Goal: Complete application form

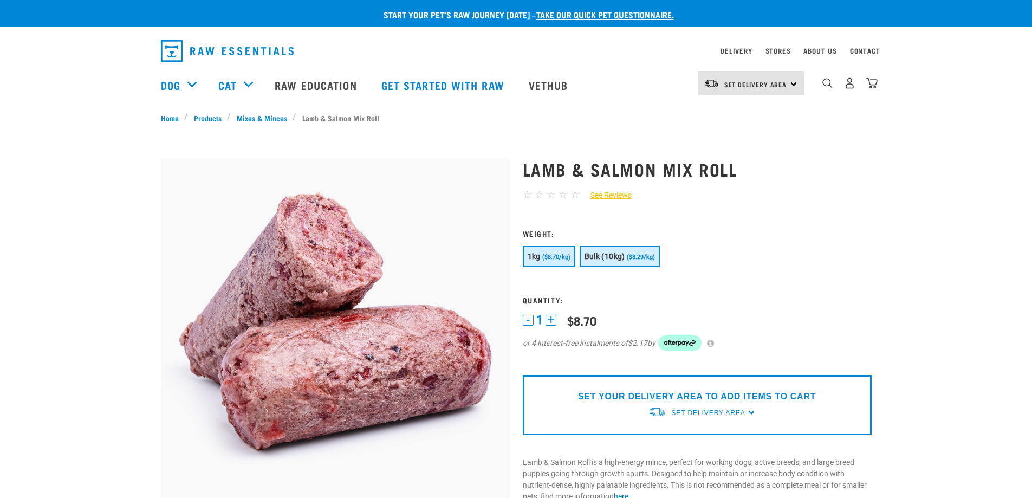
click at [601, 257] on span "Bulk (10kg)" at bounding box center [605, 256] width 41 height 9
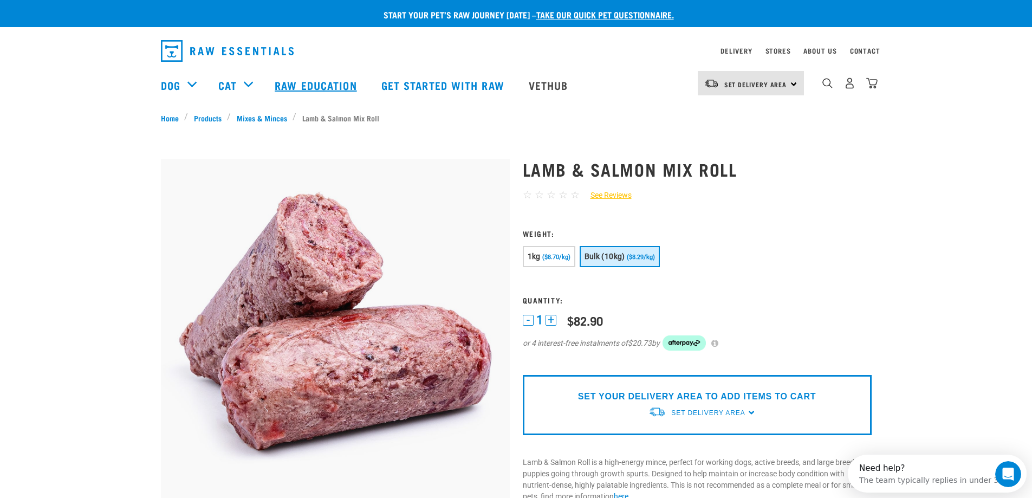
click at [319, 87] on link "Raw Education" at bounding box center [317, 84] width 106 height 43
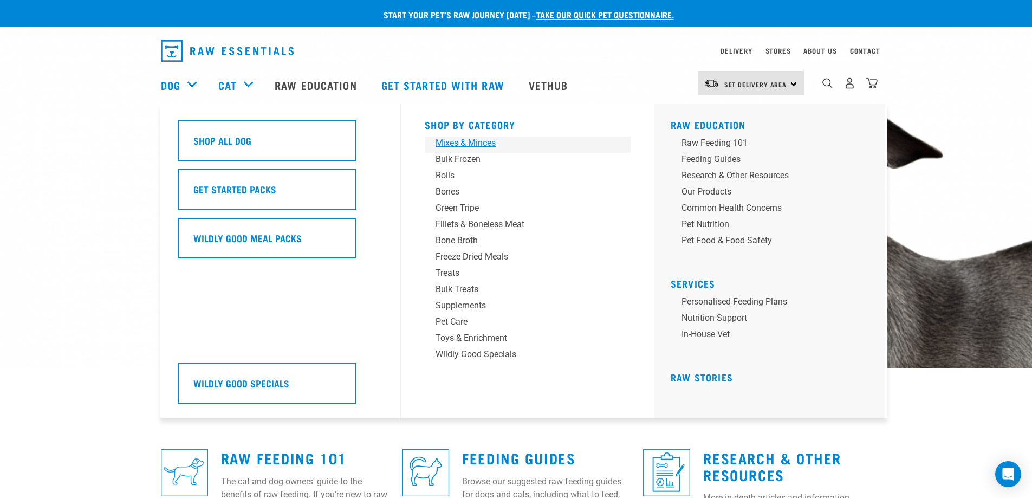
click at [474, 142] on div "Mixes & Minces" at bounding box center [520, 143] width 169 height 13
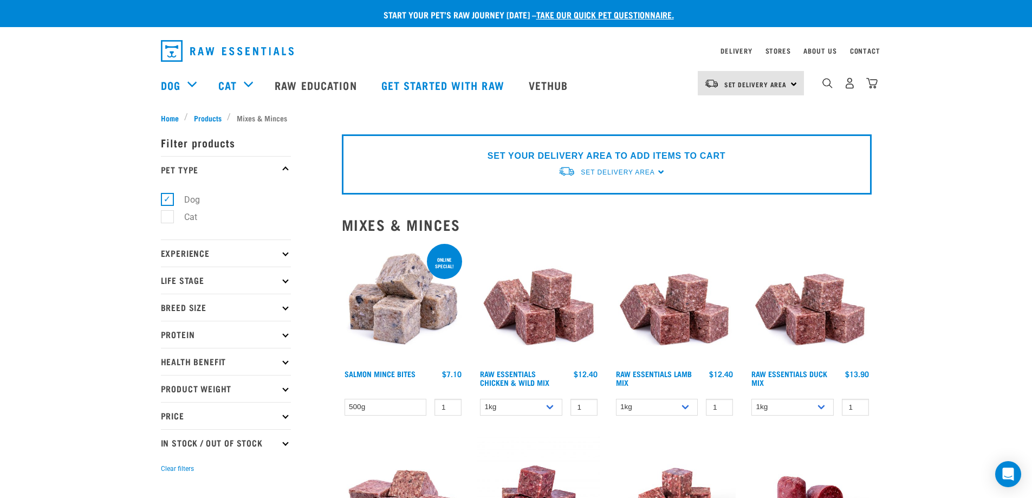
click at [289, 254] on p "Experience" at bounding box center [226, 252] width 130 height 27
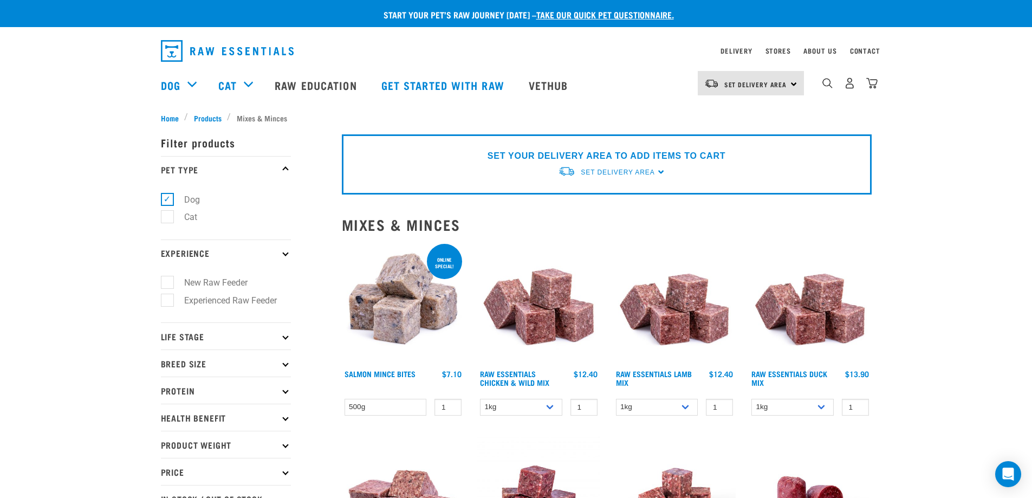
click at [289, 254] on p "Experience" at bounding box center [226, 252] width 130 height 27
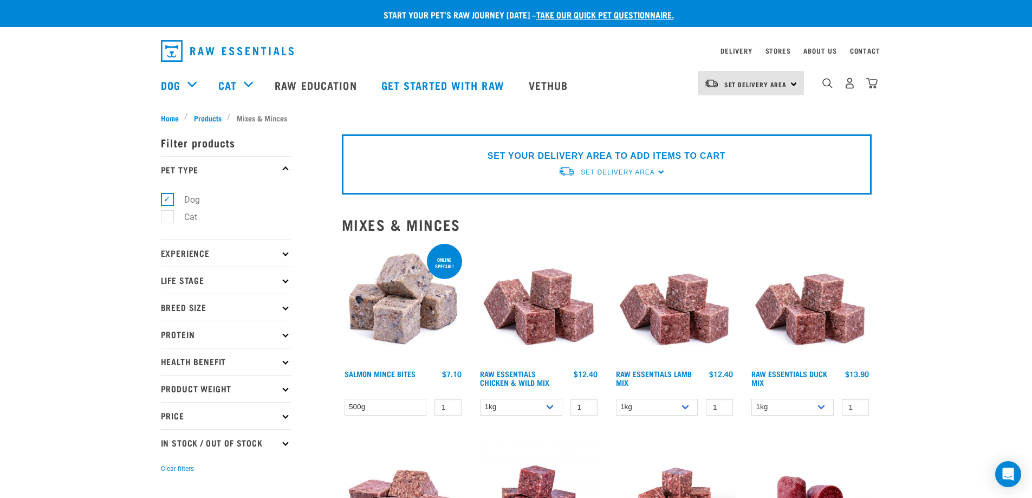
click at [286, 304] on p "Breed Size" at bounding box center [226, 307] width 130 height 27
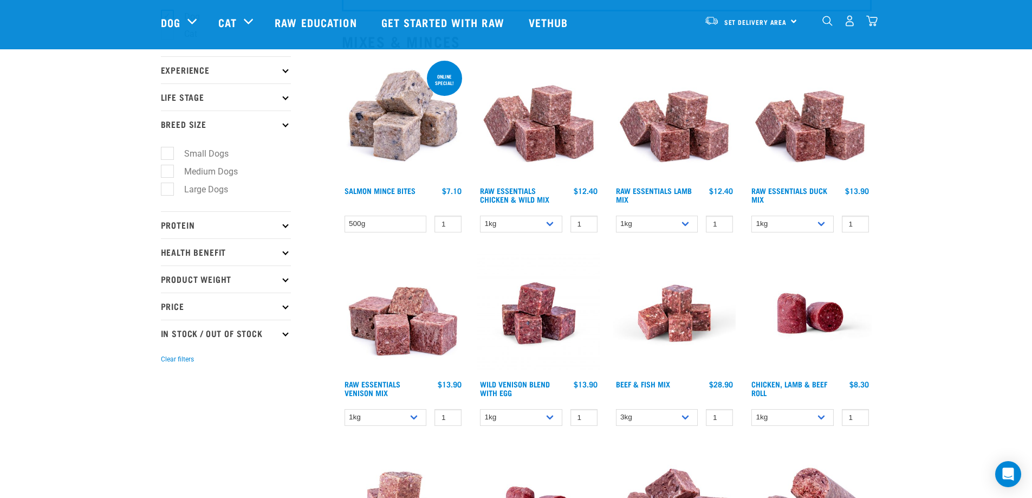
scroll to position [108, 0]
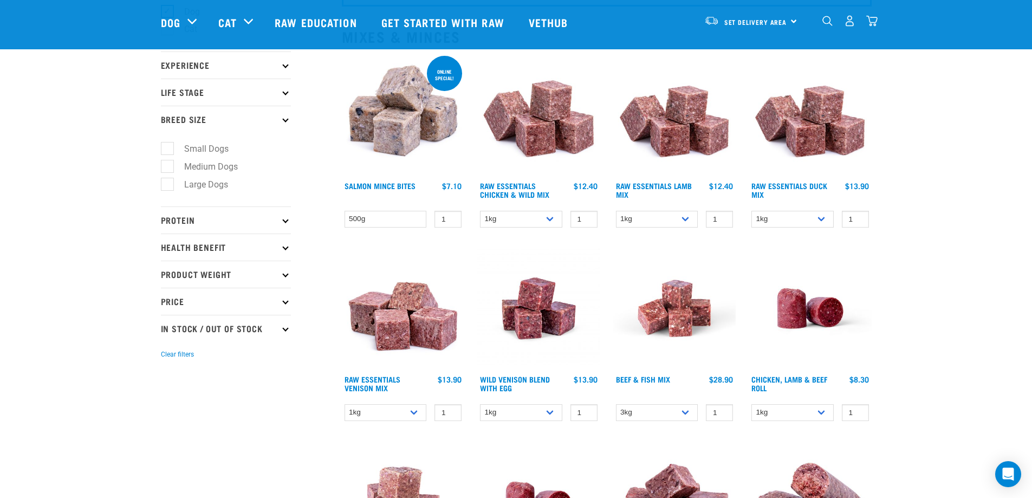
click at [173, 171] on label "Medium Dogs" at bounding box center [204, 167] width 75 height 14
click at [168, 168] on input "Medium Dogs" at bounding box center [164, 164] width 7 height 7
checkbox input "true"
click at [167, 185] on label "Large Dogs" at bounding box center [200, 185] width 66 height 14
click at [165, 185] on input "Large Dogs" at bounding box center [164, 182] width 7 height 7
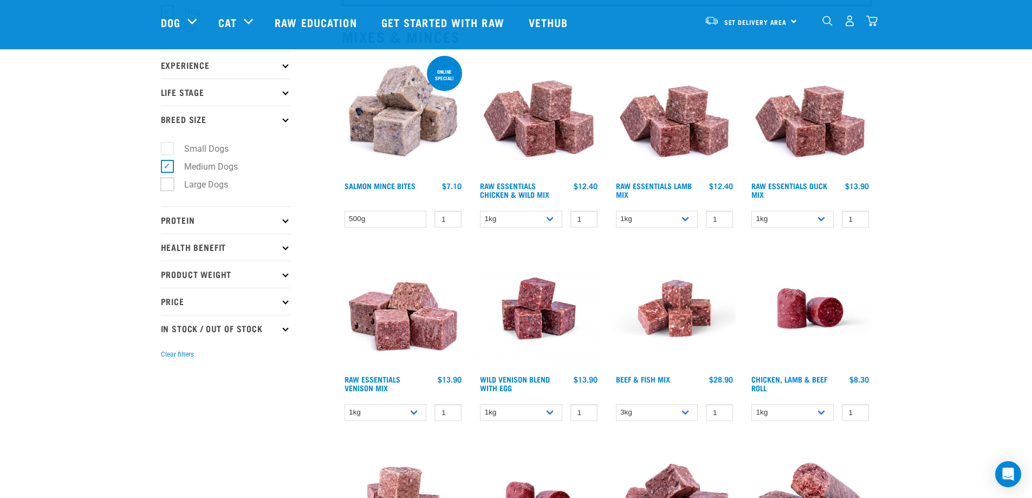
checkbox input "true"
click at [167, 171] on label "Medium Dogs" at bounding box center [204, 167] width 75 height 14
click at [163, 168] on input "Medium Dogs" at bounding box center [164, 164] width 7 height 7
checkbox input "false"
click at [247, 218] on p "Protein" at bounding box center [226, 219] width 130 height 27
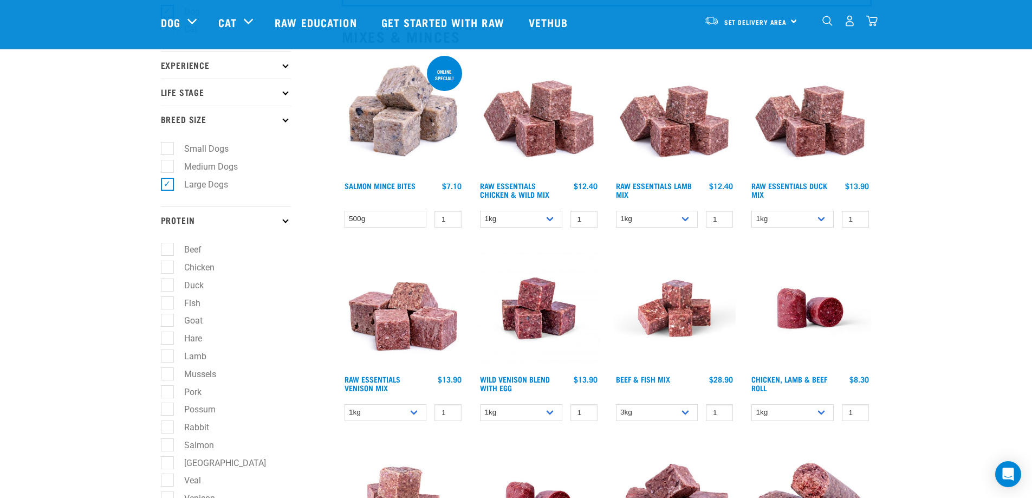
click at [247, 218] on p "Protein" at bounding box center [226, 219] width 130 height 27
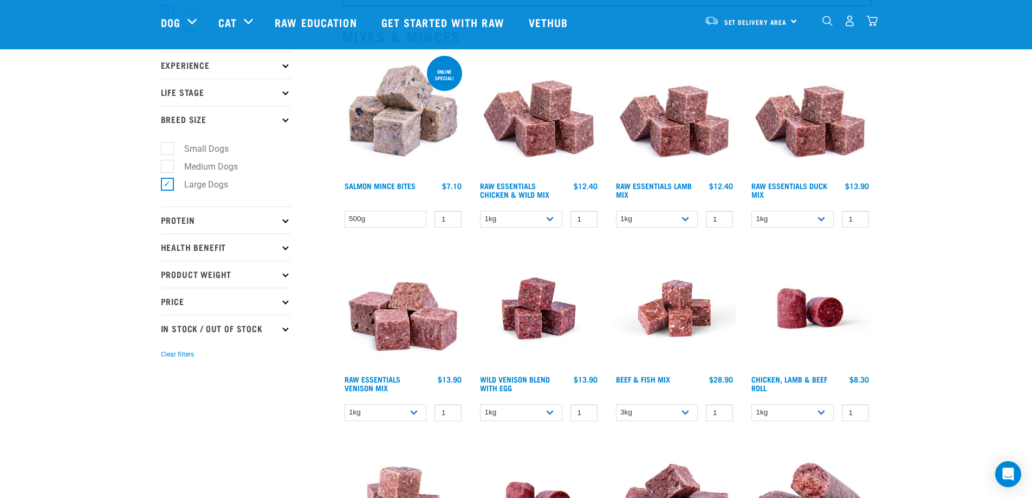
click at [242, 251] on p "Health Benefit" at bounding box center [226, 247] width 130 height 27
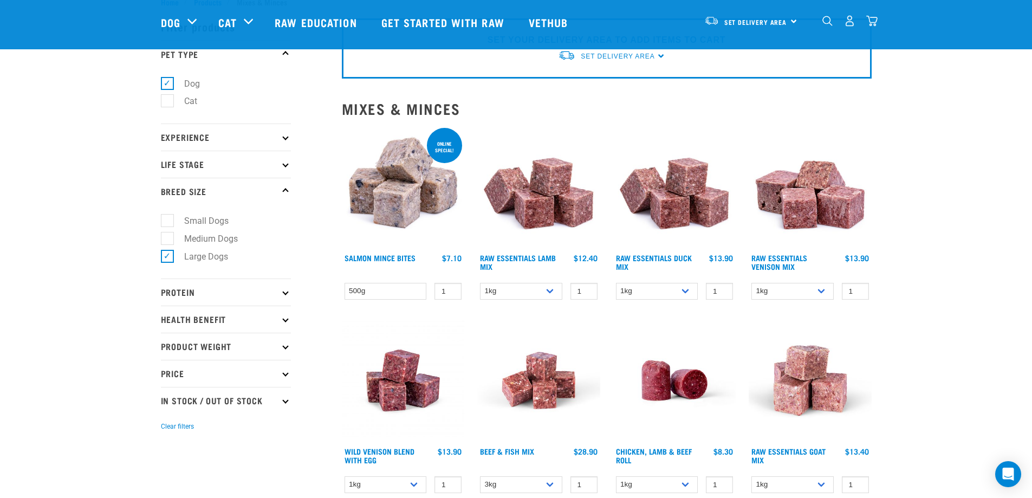
scroll to position [108, 0]
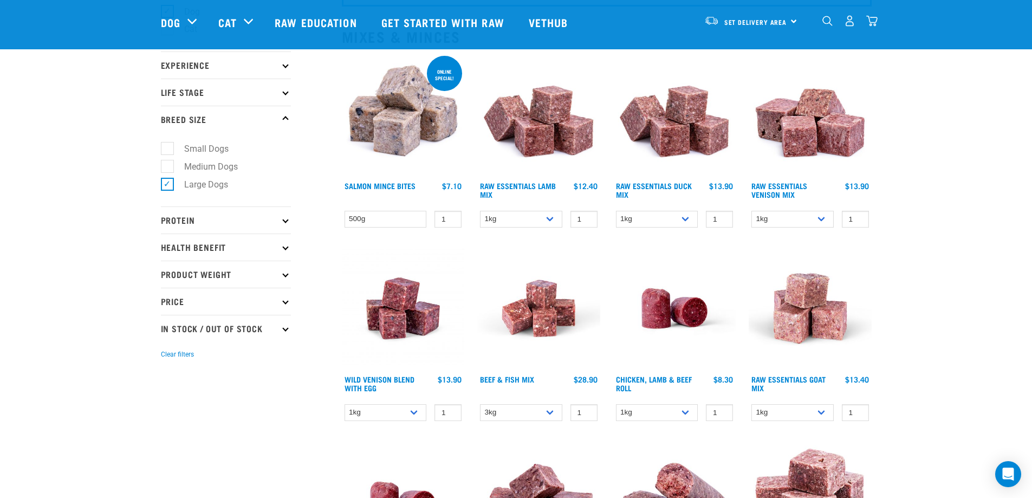
click at [226, 220] on p "Protein" at bounding box center [226, 219] width 130 height 27
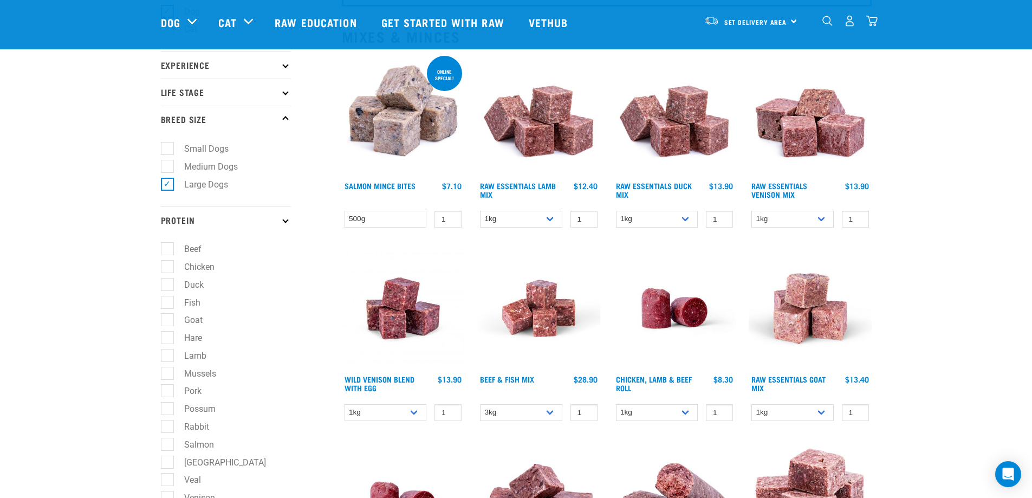
click at [226, 220] on p "Protein" at bounding box center [226, 219] width 130 height 27
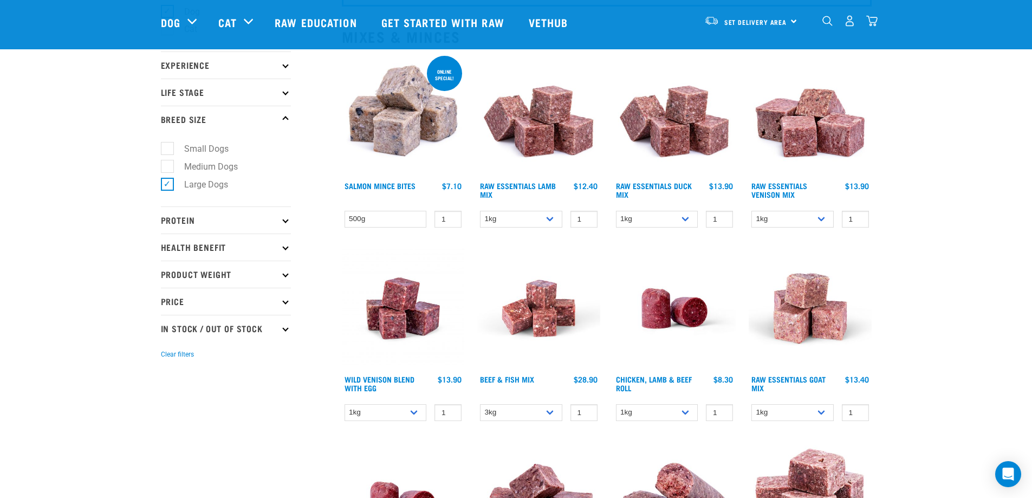
click at [235, 249] on p "Health Benefit" at bounding box center [226, 247] width 130 height 27
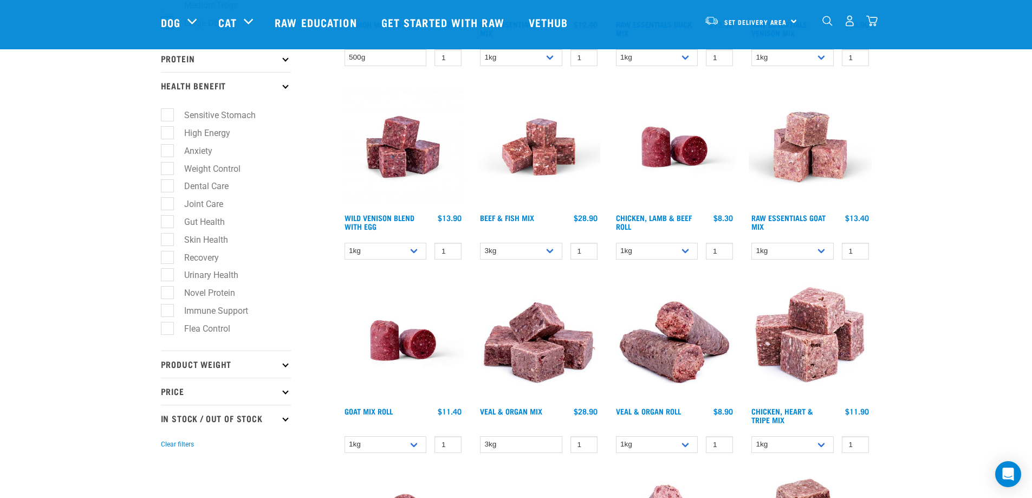
scroll to position [271, 0]
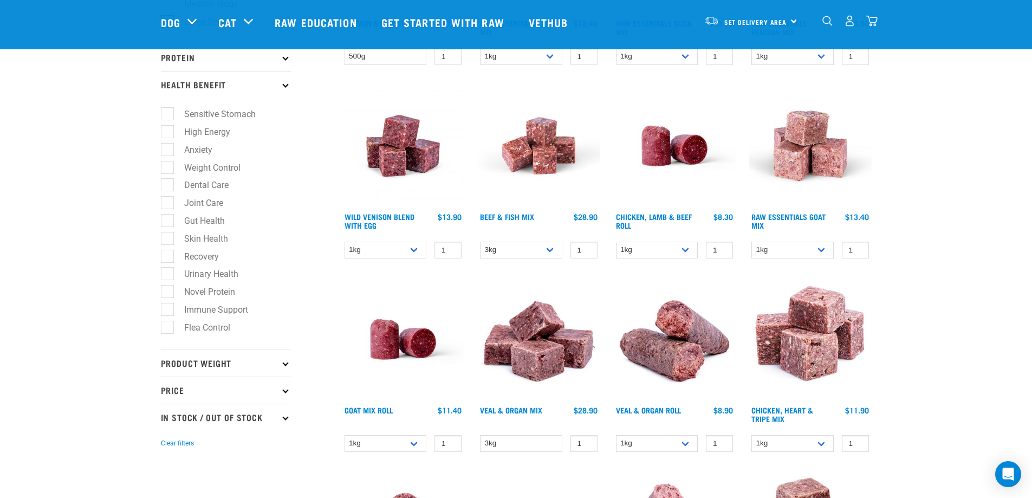
click at [170, 170] on label "Weight Control" at bounding box center [206, 168] width 78 height 14
click at [168, 169] on input "Weight Control" at bounding box center [164, 165] width 7 height 7
checkbox input "true"
click at [171, 202] on label "Joint Care" at bounding box center [197, 203] width 61 height 14
click at [168, 202] on input "Joint Care" at bounding box center [164, 201] width 7 height 7
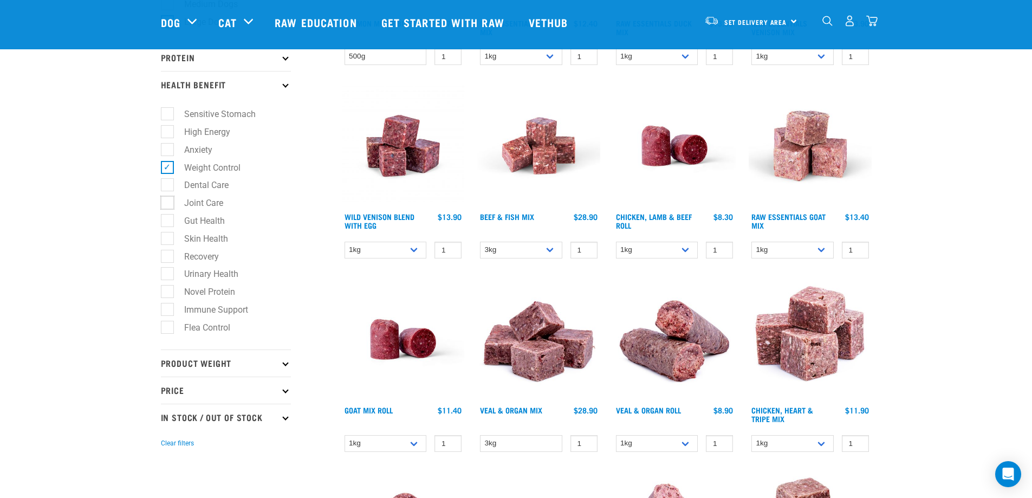
checkbox input "true"
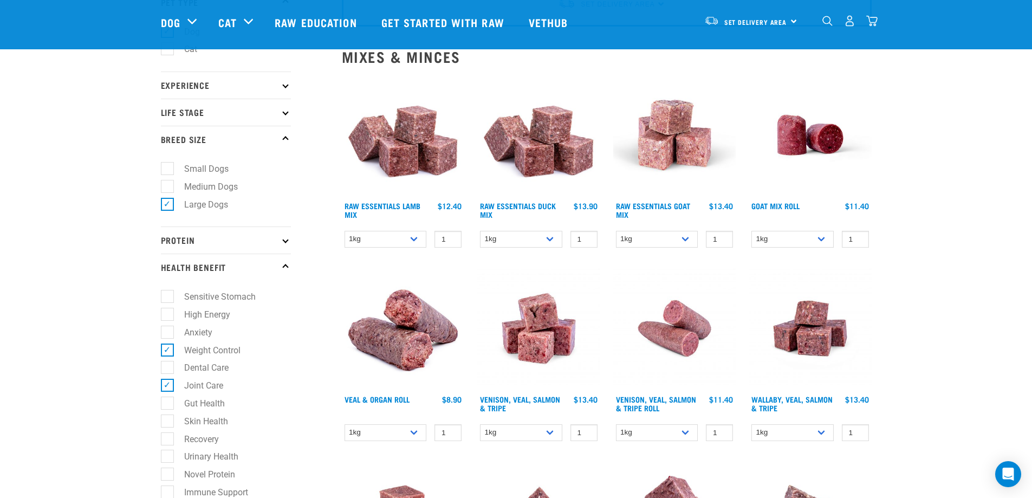
scroll to position [271, 0]
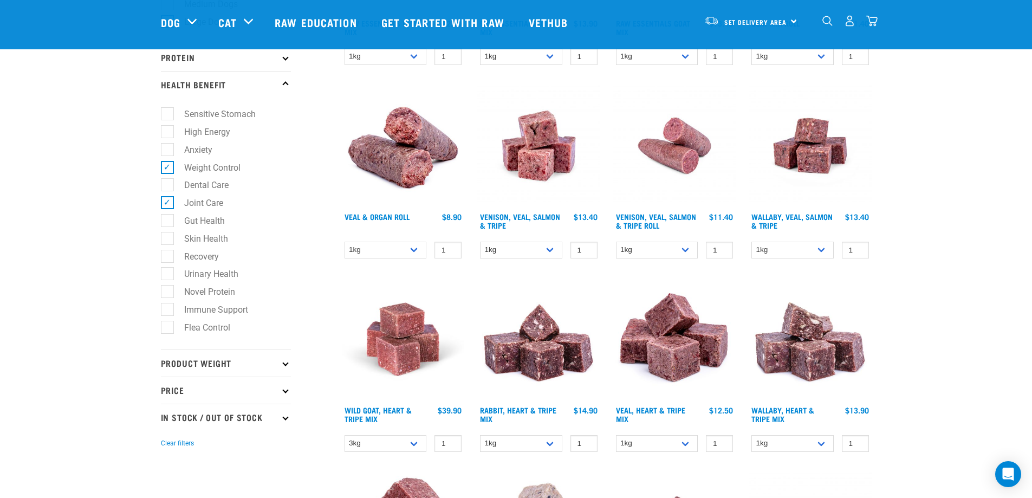
click at [167, 115] on label "Sensitive Stomach" at bounding box center [213, 114] width 93 height 14
click at [165, 115] on input "Sensitive Stomach" at bounding box center [164, 112] width 7 height 7
checkbox input "true"
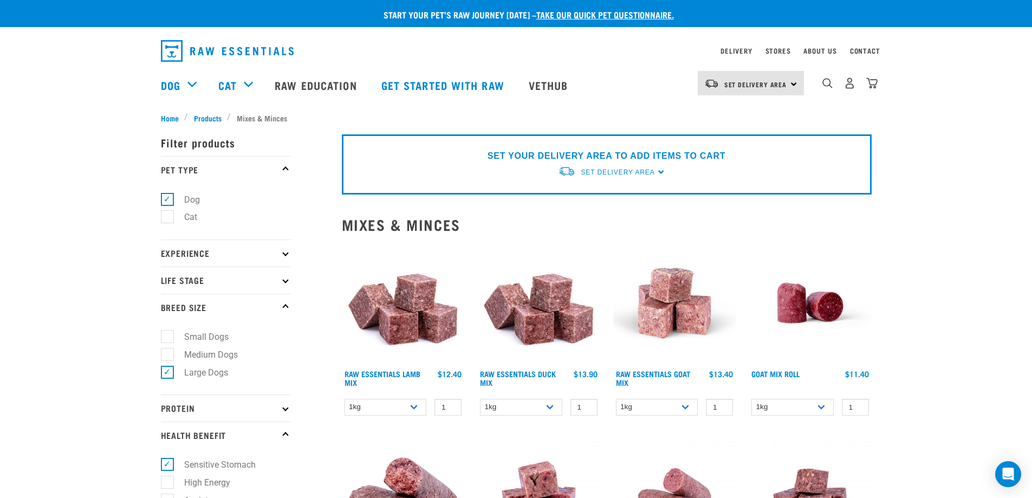
click at [282, 310] on p "Breed Size" at bounding box center [226, 307] width 130 height 27
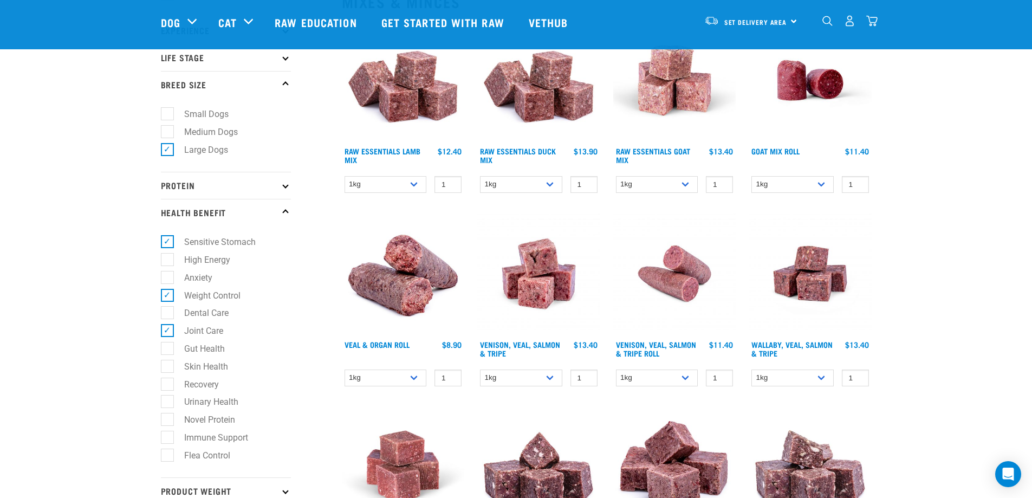
scroll to position [163, 0]
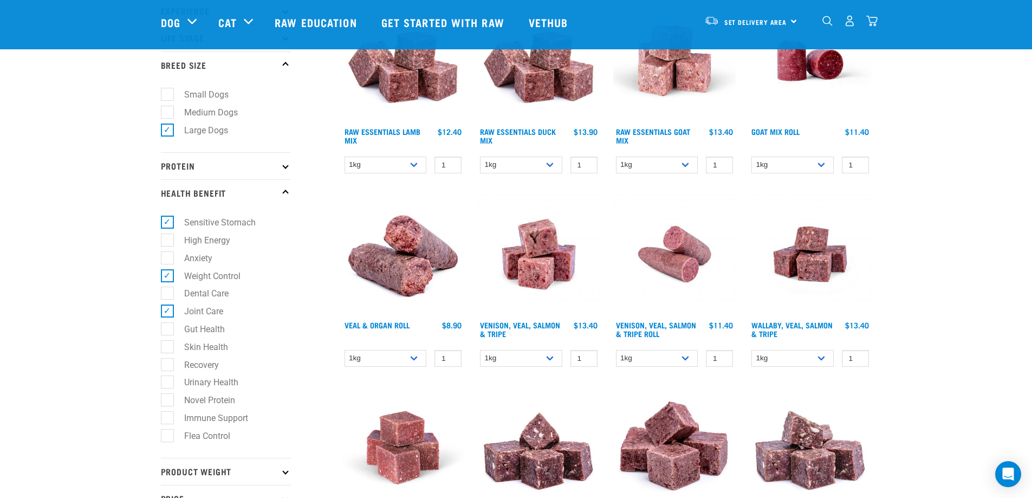
click at [171, 328] on label "Gut Health" at bounding box center [198, 329] width 62 height 14
click at [168, 328] on input "Gut Health" at bounding box center [164, 326] width 7 height 7
checkbox input "true"
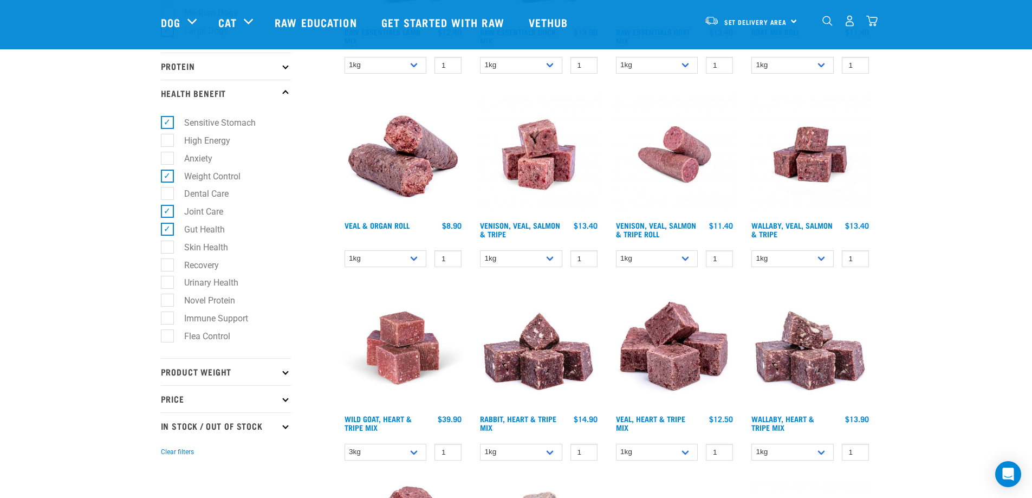
scroll to position [271, 0]
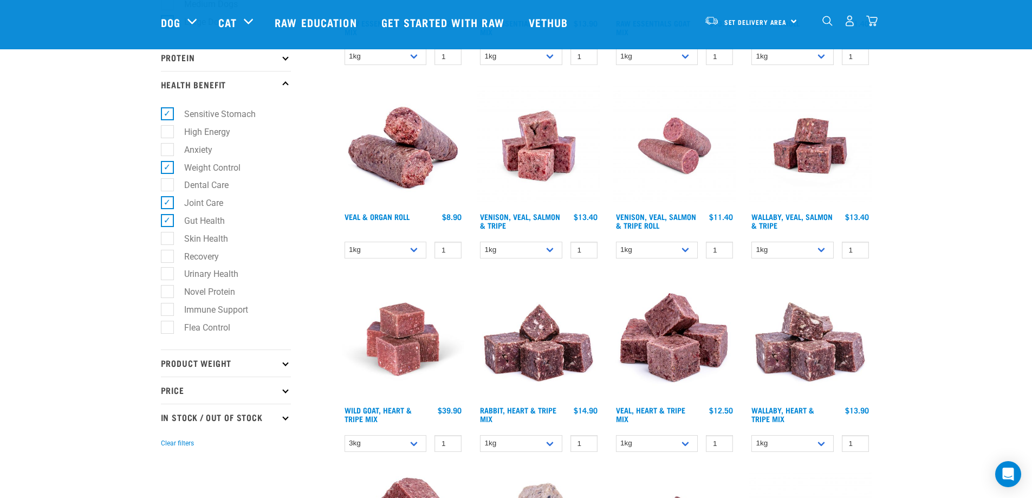
click at [167, 241] on label "Skin Health" at bounding box center [200, 239] width 66 height 14
click at [167, 240] on input "Skin Health" at bounding box center [164, 236] width 7 height 7
checkbox input "true"
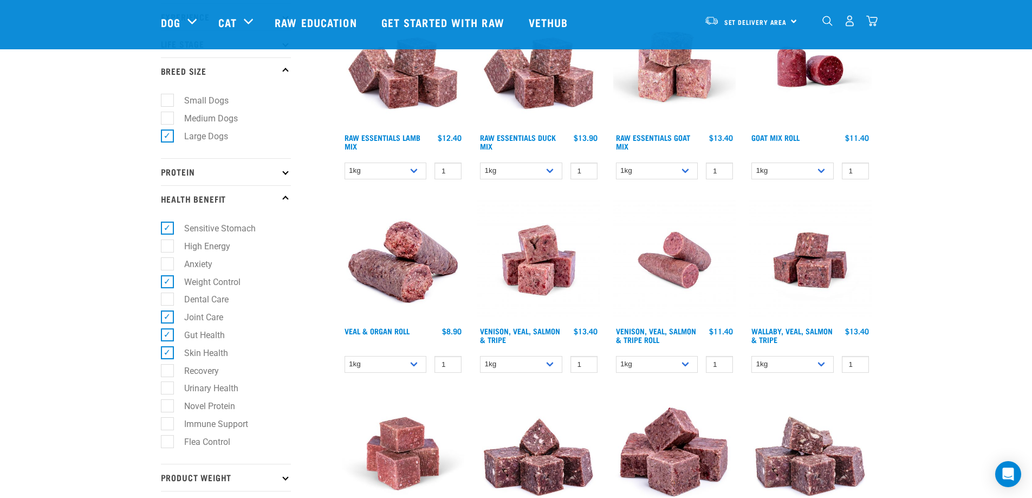
scroll to position [163, 0]
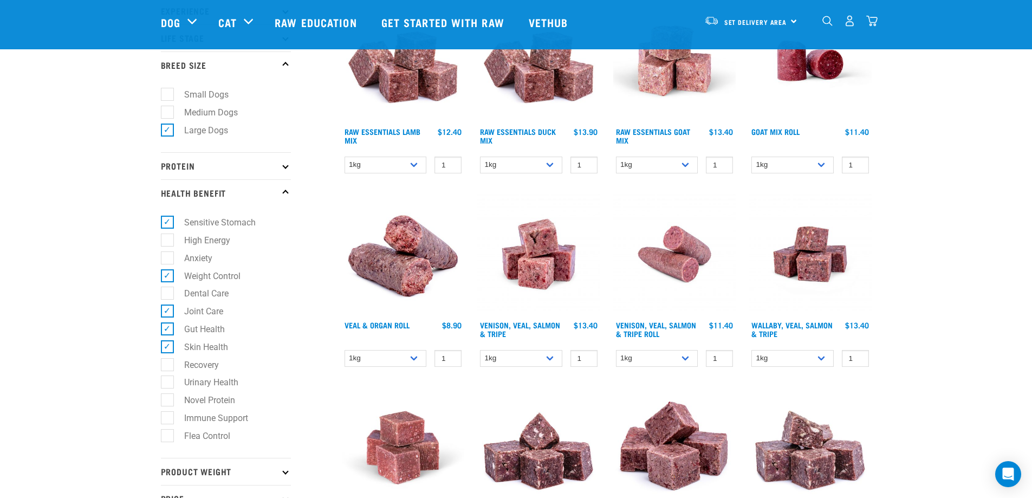
click at [279, 192] on p "Health Benefit" at bounding box center [226, 192] width 130 height 27
click at [283, 194] on p "Health Benefit" at bounding box center [226, 192] width 130 height 27
click at [279, 170] on p "Protein" at bounding box center [226, 165] width 130 height 27
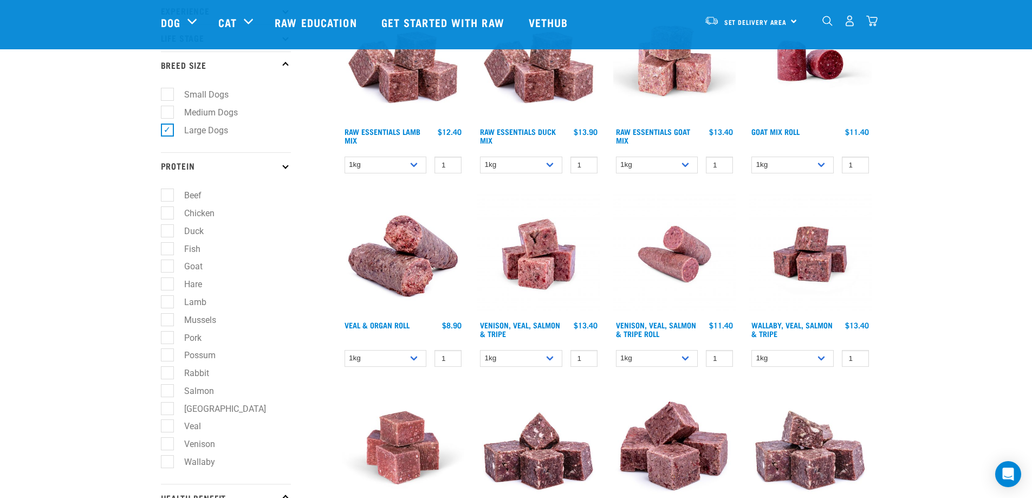
click at [170, 195] on label "Beef" at bounding box center [186, 196] width 39 height 14
click at [168, 195] on input "Beef" at bounding box center [164, 193] width 7 height 7
checkbox input "true"
click at [167, 208] on label "Chicken" at bounding box center [193, 213] width 52 height 14
click at [166, 208] on input "Chicken" at bounding box center [164, 211] width 7 height 7
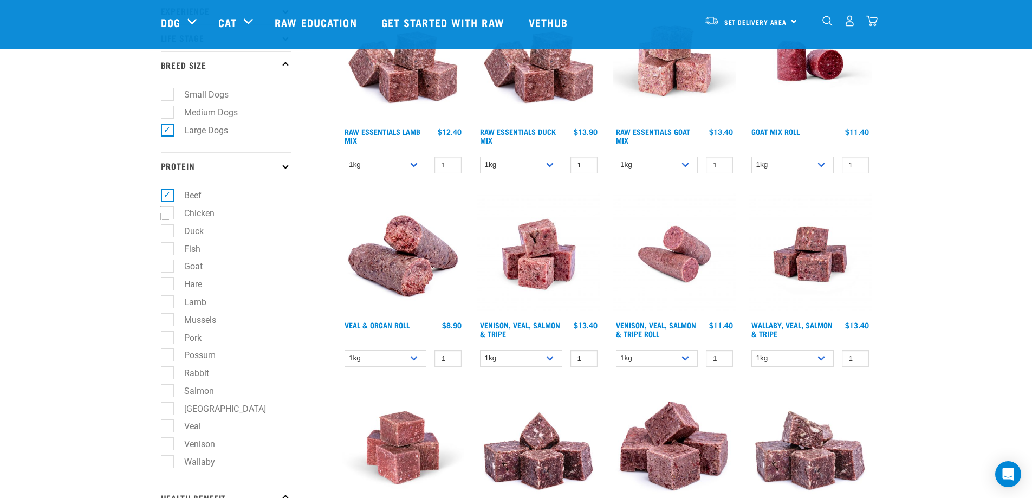
checkbox input "true"
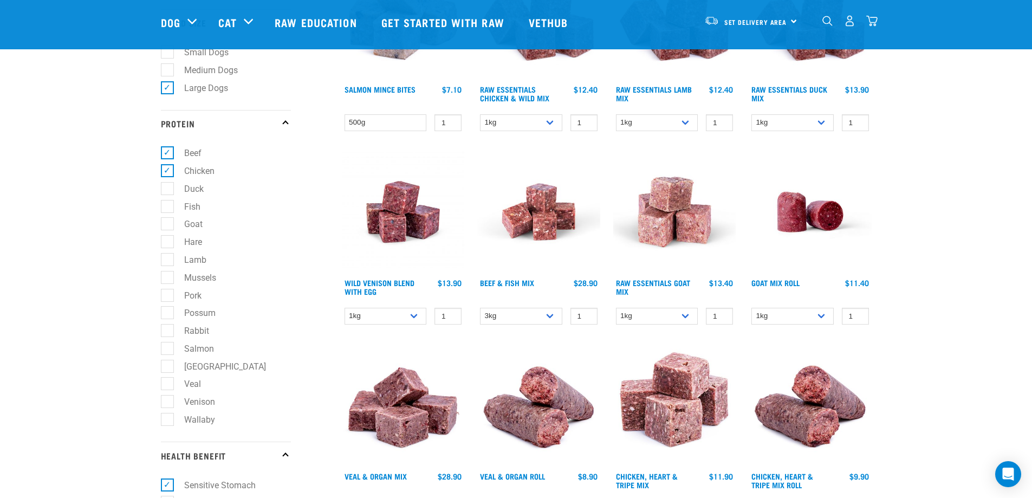
scroll to position [217, 0]
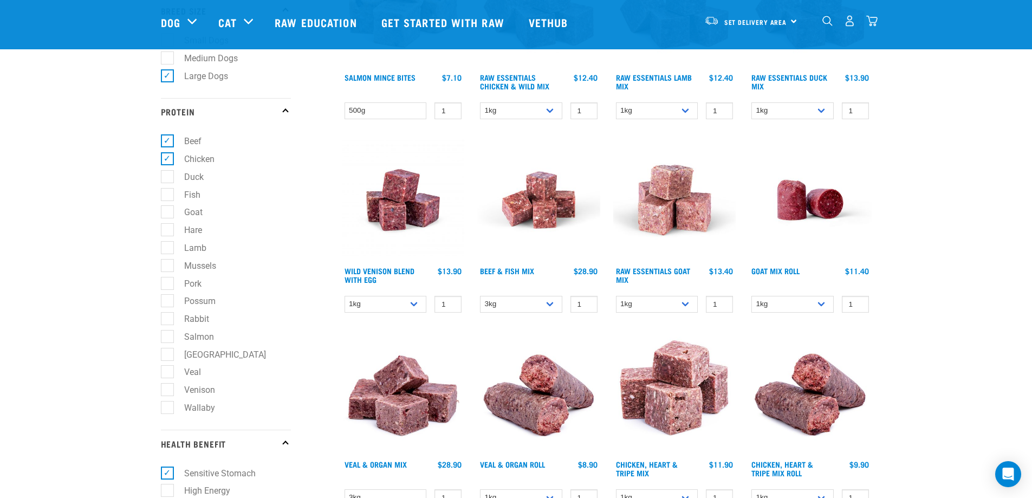
click at [167, 390] on label "Venison" at bounding box center [193, 390] width 53 height 14
click at [166, 390] on input "Venison" at bounding box center [164, 388] width 7 height 7
checkbox input "true"
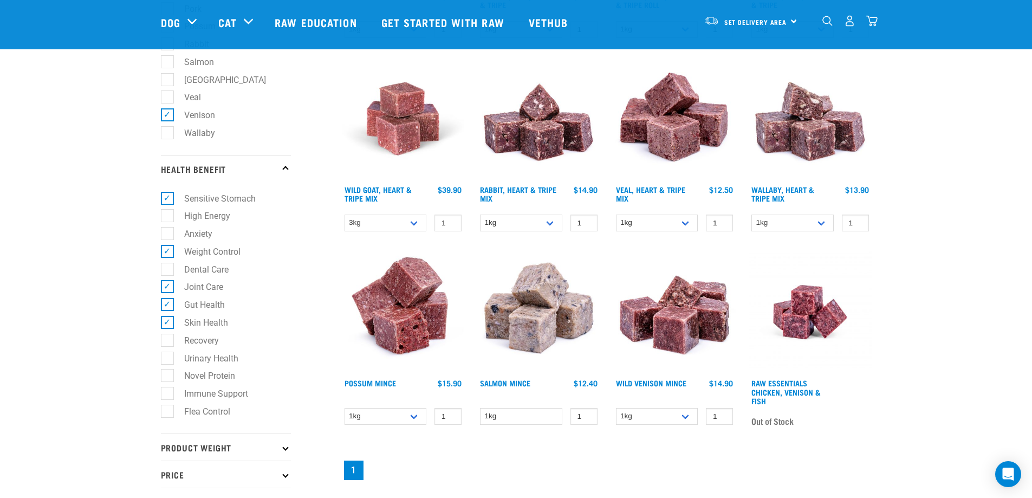
scroll to position [596, 0]
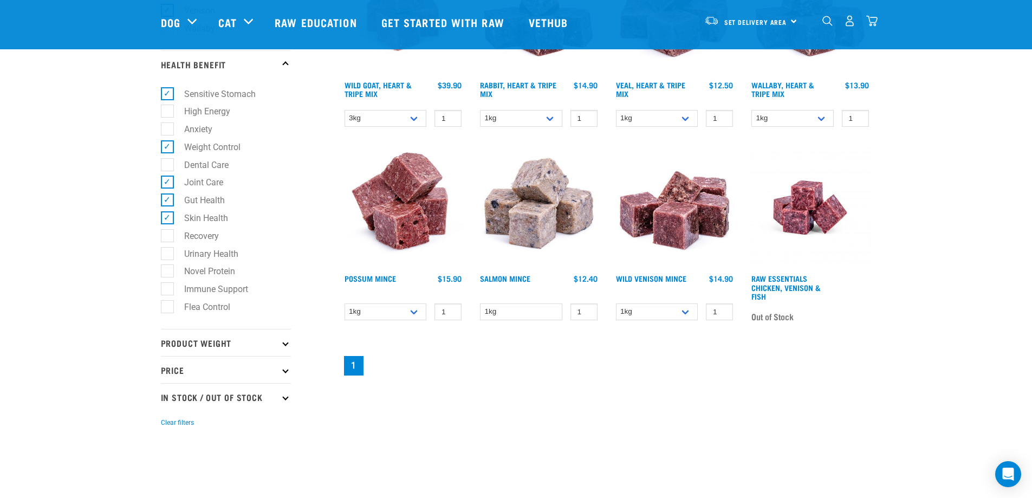
click at [254, 350] on p "Product Weight" at bounding box center [226, 342] width 130 height 27
click at [252, 349] on p "Product Weight" at bounding box center [226, 342] width 130 height 27
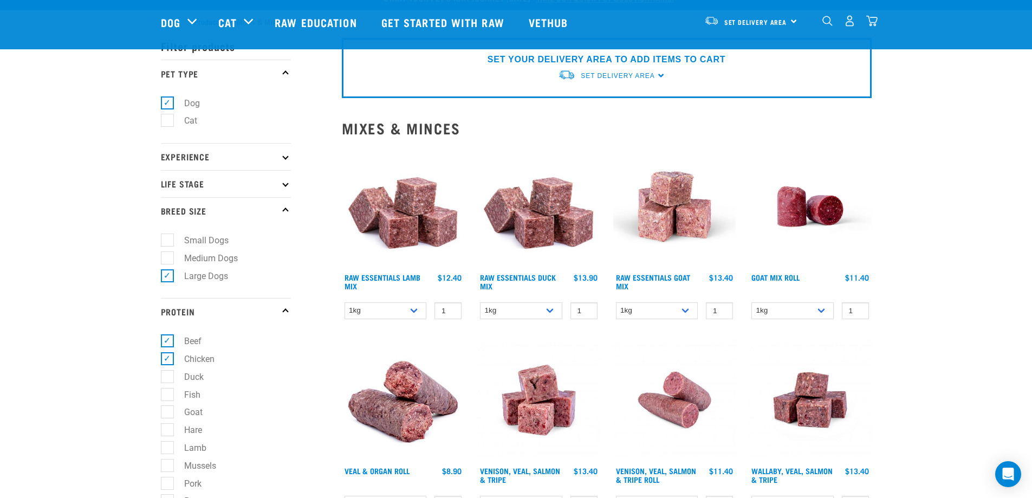
scroll to position [0, 0]
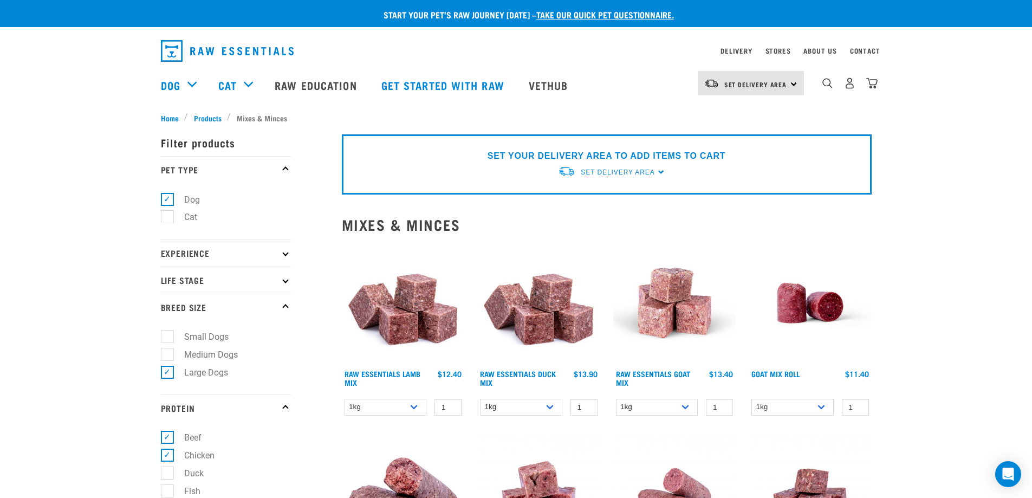
click at [256, 287] on p "Life Stage" at bounding box center [226, 280] width 130 height 27
click at [169, 362] on label "Adult Dog" at bounding box center [197, 363] width 60 height 14
click at [168, 362] on input "Adult Dog" at bounding box center [164, 361] width 7 height 7
checkbox input "true"
click at [262, 251] on p "Experience" at bounding box center [226, 252] width 130 height 27
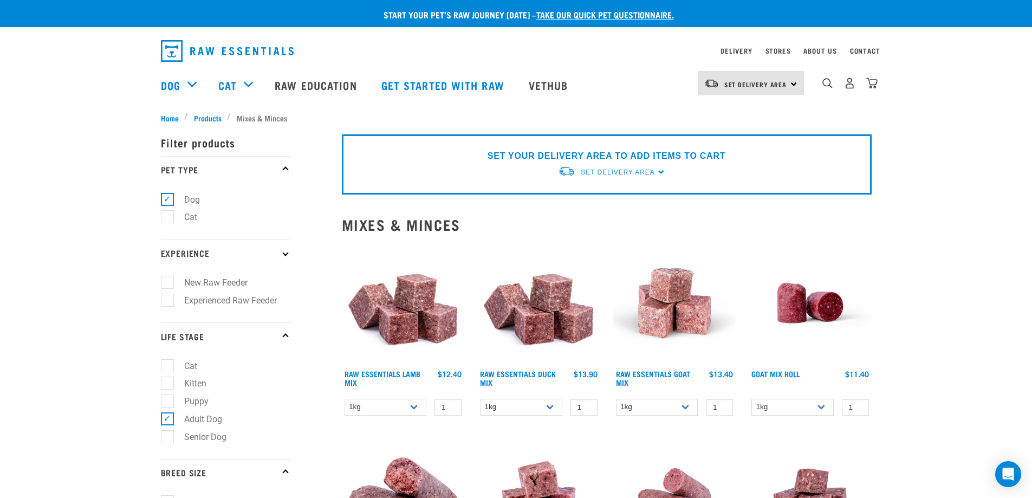
click at [168, 284] on label "New Raw Feeder" at bounding box center [209, 283] width 85 height 14
click at [168, 284] on input "New Raw Feeder" at bounding box center [164, 280] width 7 height 7
click at [168, 284] on label "New Raw Feeder" at bounding box center [209, 283] width 85 height 14
click at [168, 284] on input "New Raw Feeder" at bounding box center [164, 280] width 7 height 7
click at [170, 282] on label "New Raw Feeder" at bounding box center [209, 283] width 85 height 14
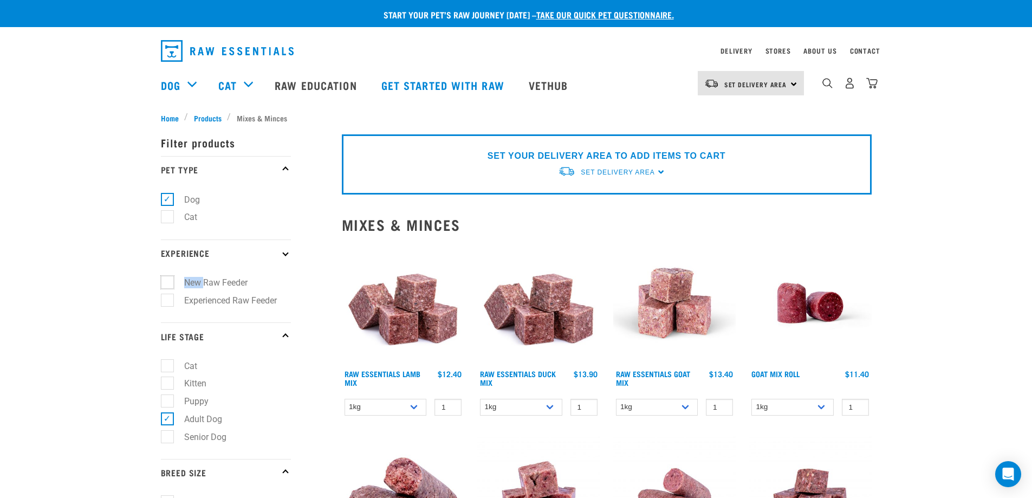
click at [168, 282] on input "New Raw Feeder" at bounding box center [164, 280] width 7 height 7
checkbox input "true"
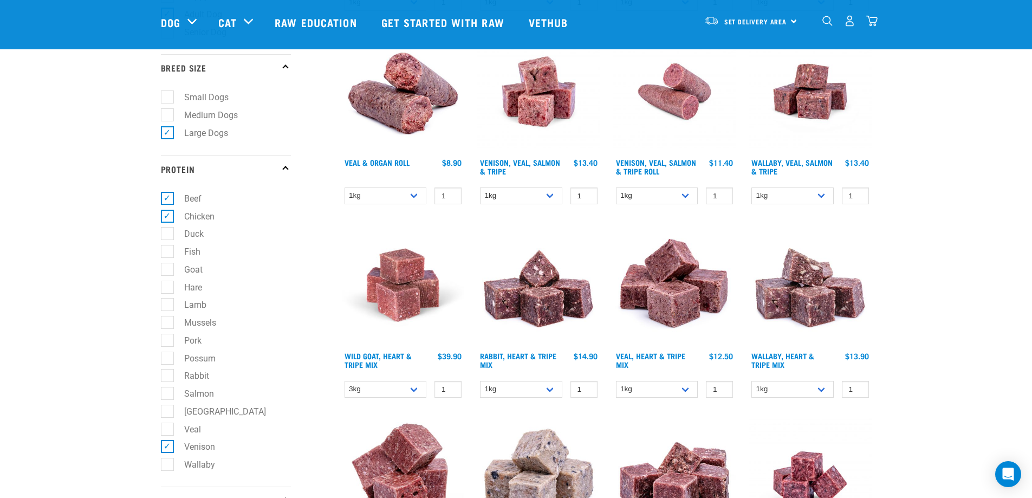
scroll to position [542, 0]
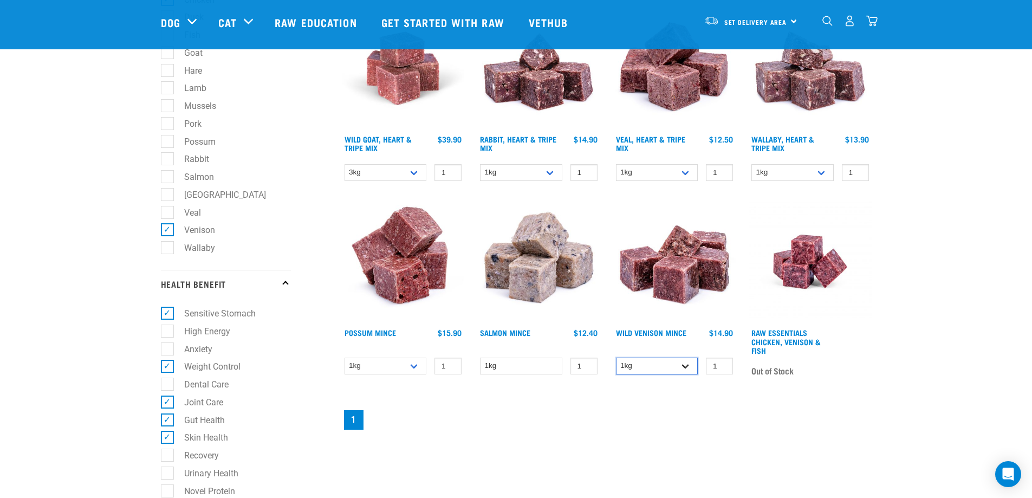
click at [685, 361] on select "1kg 3kg" at bounding box center [657, 366] width 82 height 17
select select "927"
click at [616, 358] on select "1kg 3kg" at bounding box center [657, 366] width 82 height 17
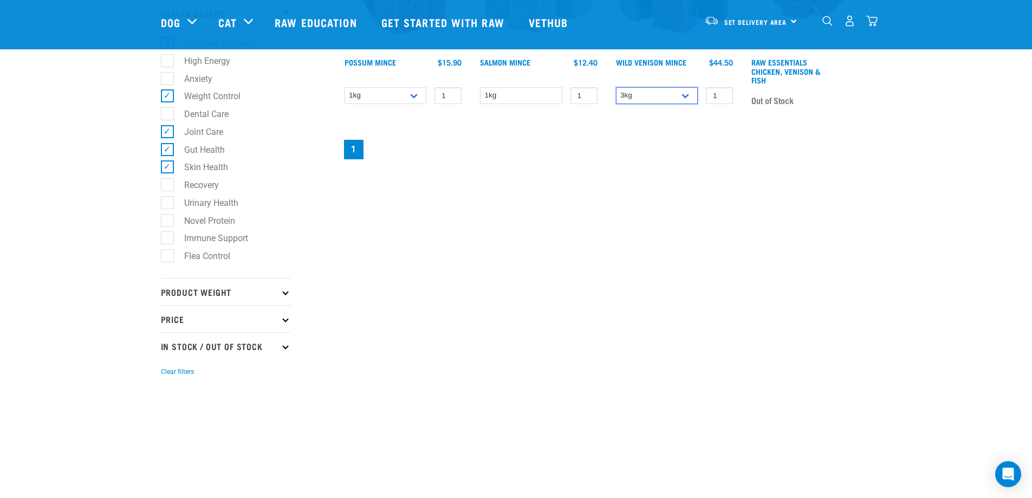
scroll to position [813, 0]
click at [228, 292] on p "Product Weight" at bounding box center [226, 290] width 130 height 27
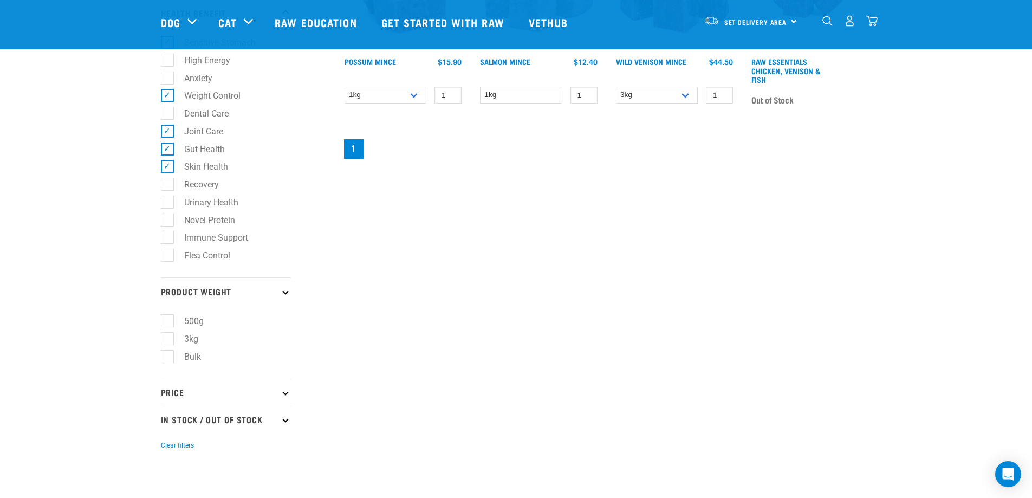
click at [171, 358] on label "Bulk" at bounding box center [186, 357] width 38 height 14
click at [168, 358] on input "Bulk" at bounding box center [164, 354] width 7 height 7
checkbox input "true"
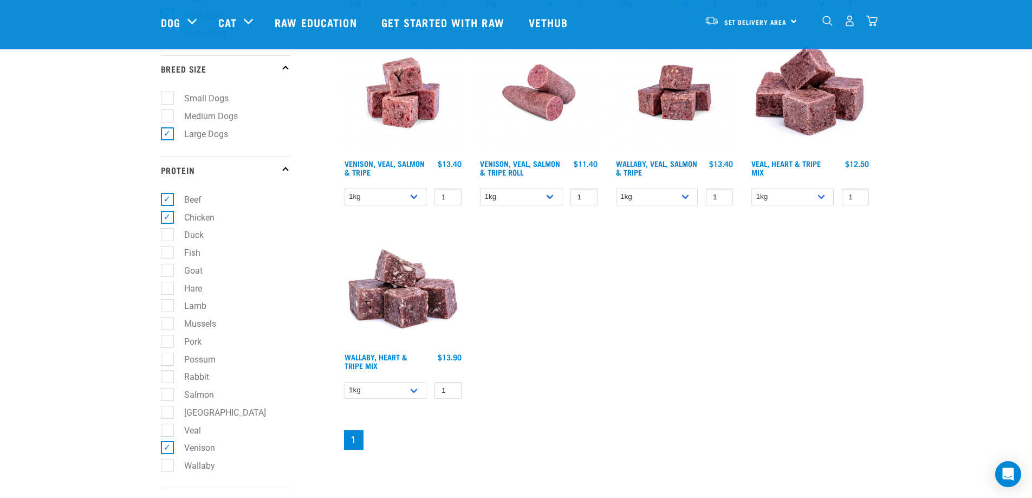
scroll to position [325, 0]
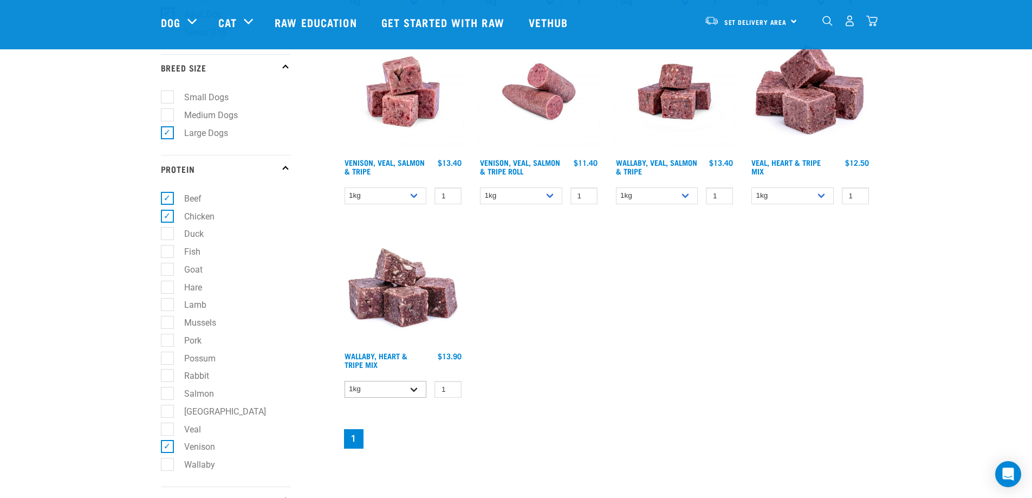
click at [424, 386] on div "1kg 3kg 1 0 100" at bounding box center [403, 389] width 123 height 19
click at [420, 384] on select "1kg 3kg" at bounding box center [386, 389] width 82 height 17
select select "776"
click at [345, 381] on select "1kg 3kg" at bounding box center [386, 389] width 82 height 17
click at [415, 193] on select "1kg 3kg" at bounding box center [386, 195] width 82 height 17
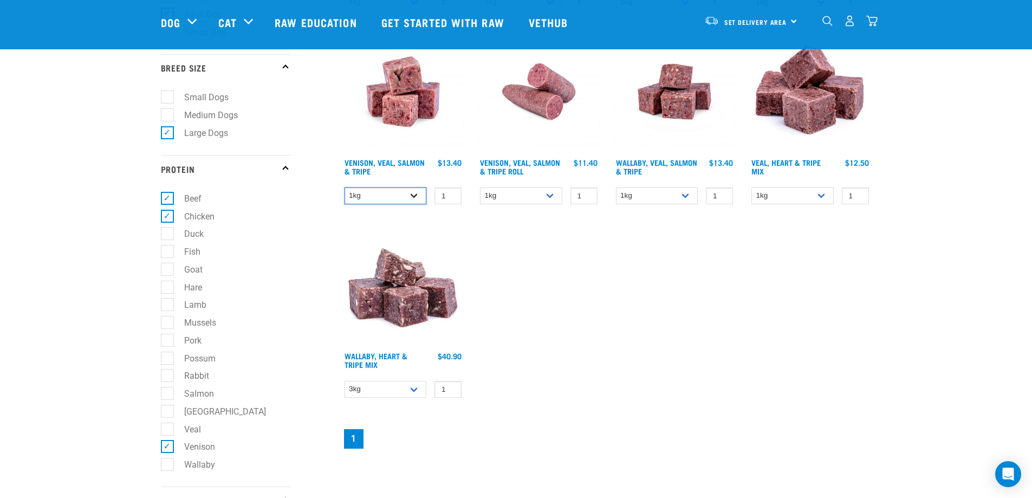
drag, startPoint x: 415, startPoint y: 193, endPoint x: 421, endPoint y: 196, distance: 6.3
click at [415, 193] on select "1kg 3kg" at bounding box center [386, 195] width 82 height 17
click at [544, 196] on select "1kg Bulk (10kg)" at bounding box center [521, 195] width 82 height 17
click at [543, 196] on select "1kg Bulk (10kg)" at bounding box center [521, 195] width 82 height 17
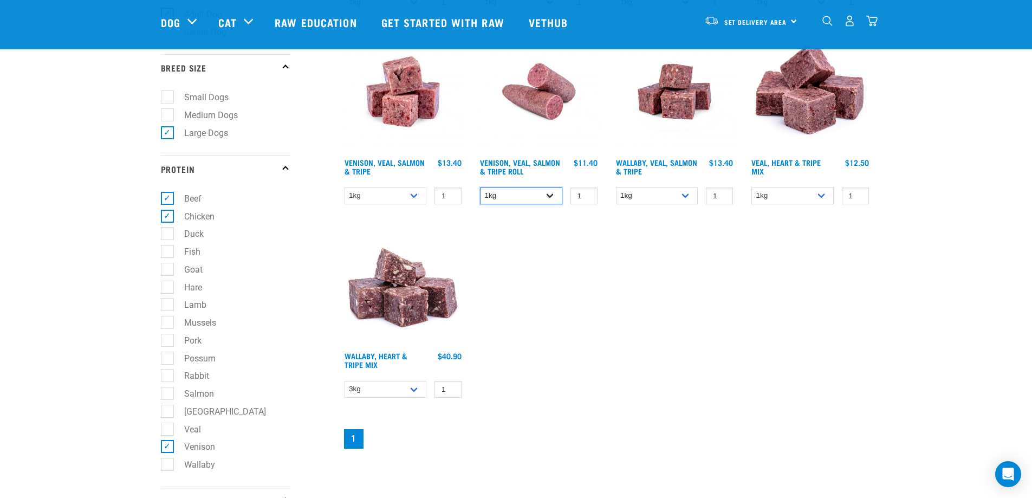
click at [543, 196] on select "1kg Bulk (10kg)" at bounding box center [521, 195] width 82 height 17
click at [655, 191] on select "1kg 3kg" at bounding box center [657, 195] width 82 height 17
drag, startPoint x: 655, startPoint y: 191, endPoint x: 724, endPoint y: 193, distance: 69.9
click at [655, 191] on select "1kg 3kg" at bounding box center [657, 195] width 82 height 17
click at [774, 190] on select "1kg 3kg" at bounding box center [793, 195] width 82 height 17
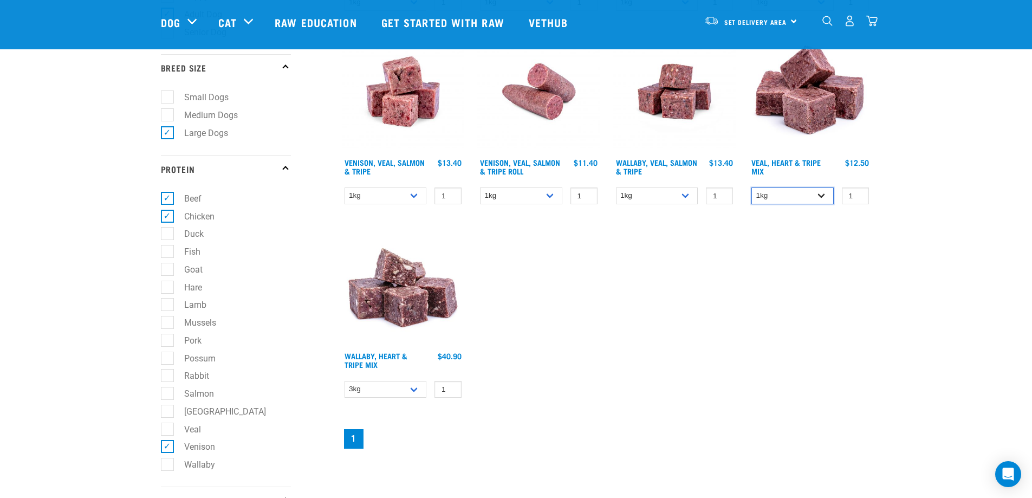
click at [775, 190] on select "1kg 3kg" at bounding box center [793, 195] width 82 height 17
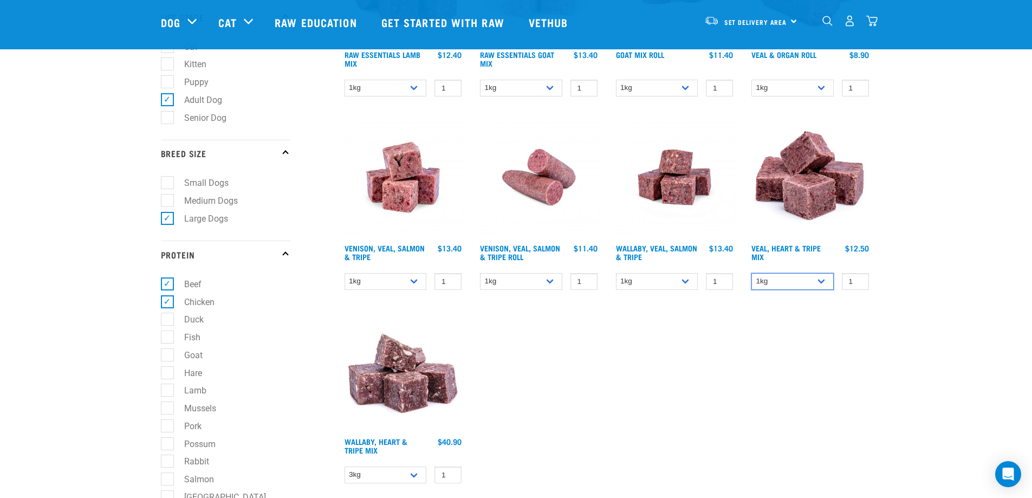
scroll to position [163, 0]
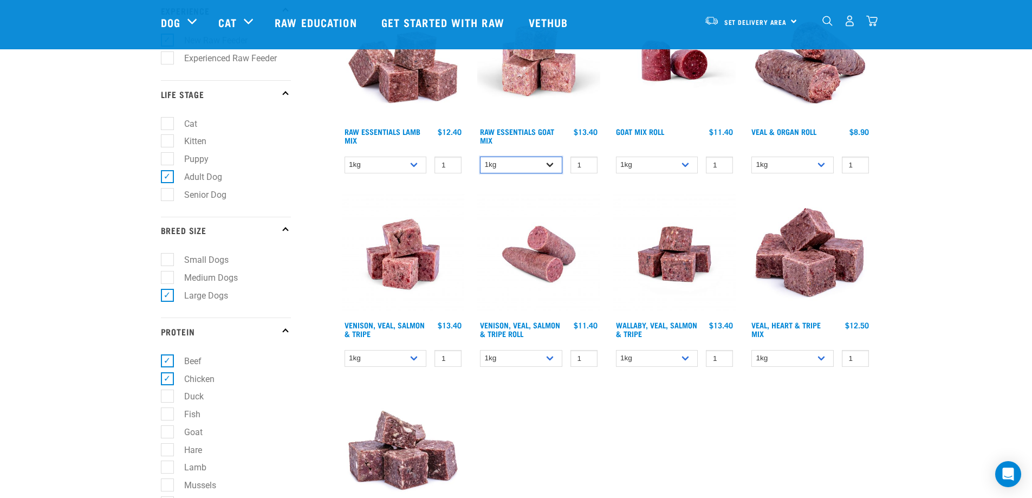
click at [537, 163] on select "1kg 3kg Bulk (10kg)" at bounding box center [521, 165] width 82 height 17
click at [800, 166] on select "1kg Bulk (10kg)" at bounding box center [793, 165] width 82 height 17
click at [799, 166] on select "1kg Bulk (10kg)" at bounding box center [793, 165] width 82 height 17
click at [400, 169] on select "1kg 3kg Bulk (10kg)" at bounding box center [386, 165] width 82 height 17
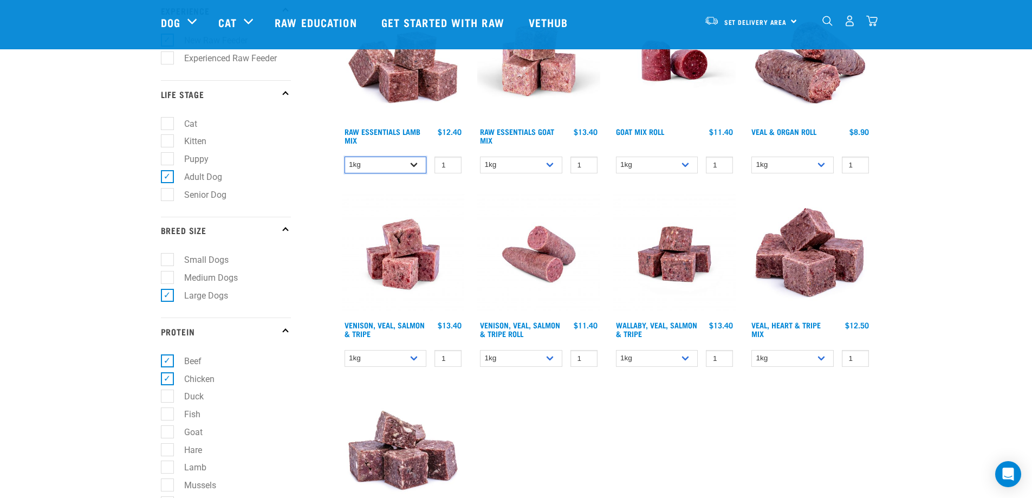
select select "758"
click at [345, 157] on select "1kg 3kg Bulk (10kg)" at bounding box center [386, 165] width 82 height 17
click at [365, 129] on link "Raw Essentials Lamb Mix" at bounding box center [383, 135] width 76 height 12
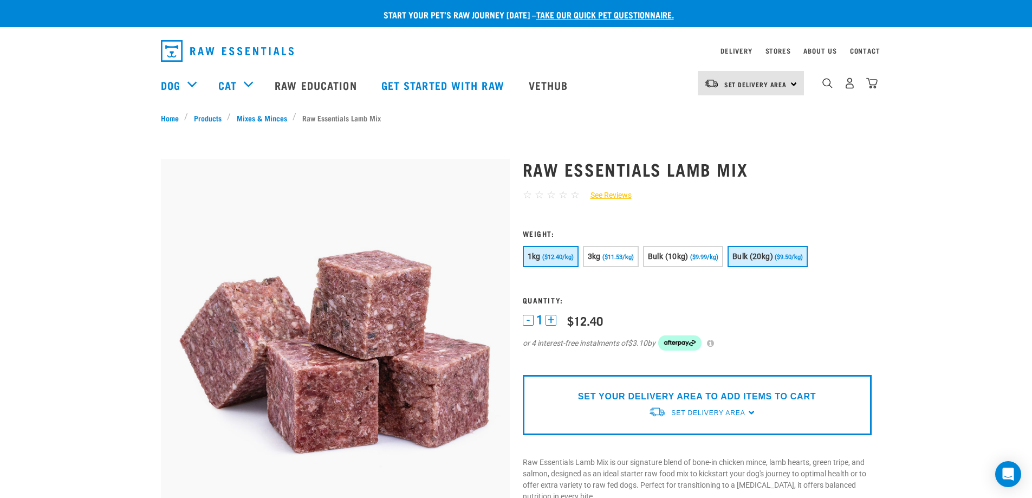
click at [755, 265] on button "Bulk (20kg) ($9.50/kg)" at bounding box center [768, 256] width 80 height 21
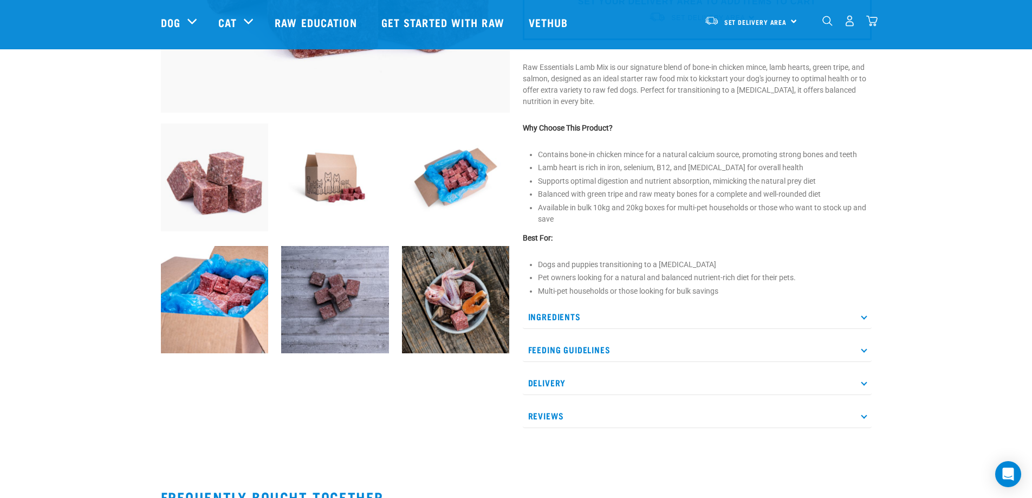
scroll to position [325, 0]
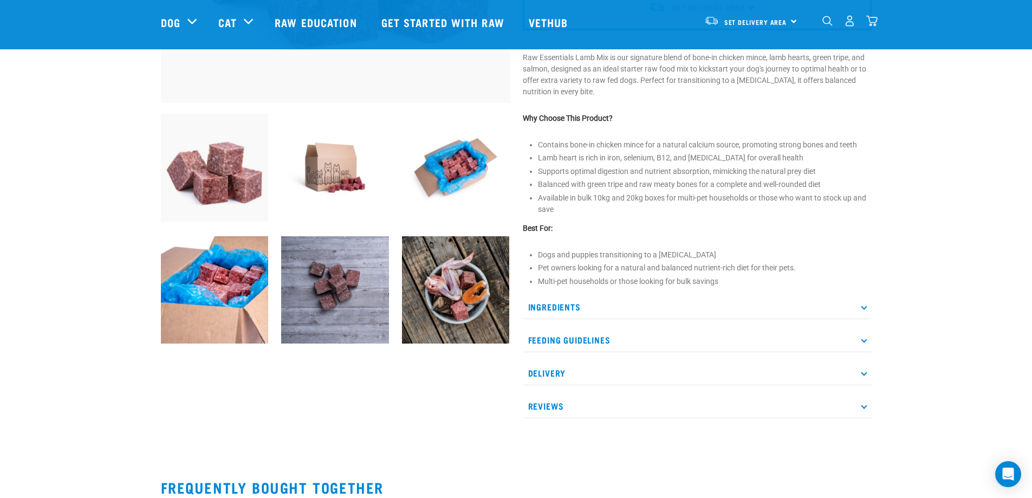
click at [554, 312] on p "Ingredients" at bounding box center [697, 307] width 349 height 24
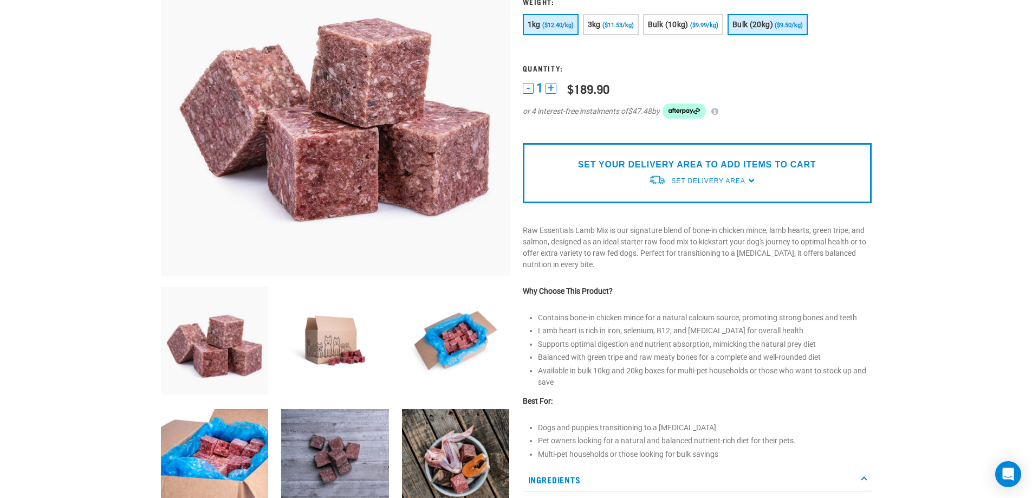
scroll to position [433, 0]
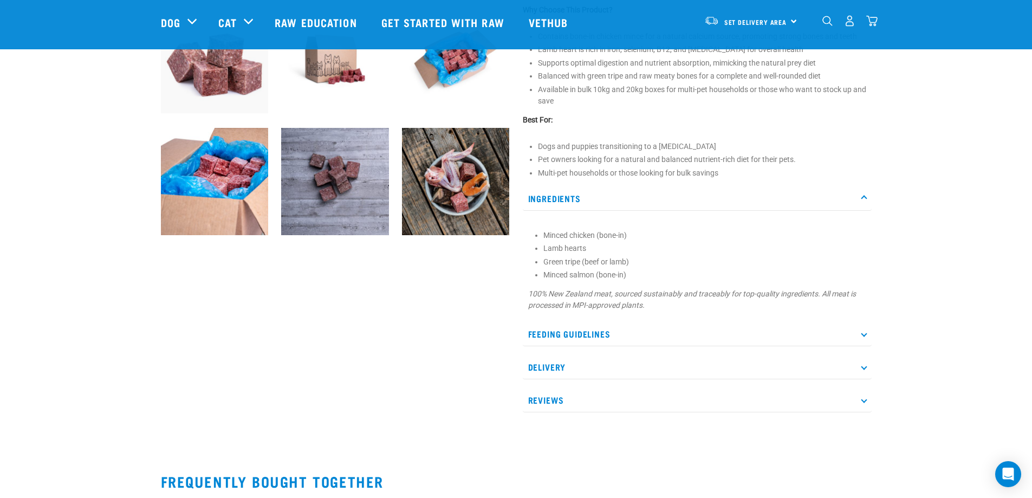
click at [598, 329] on p "Feeding Guidelines" at bounding box center [697, 334] width 349 height 24
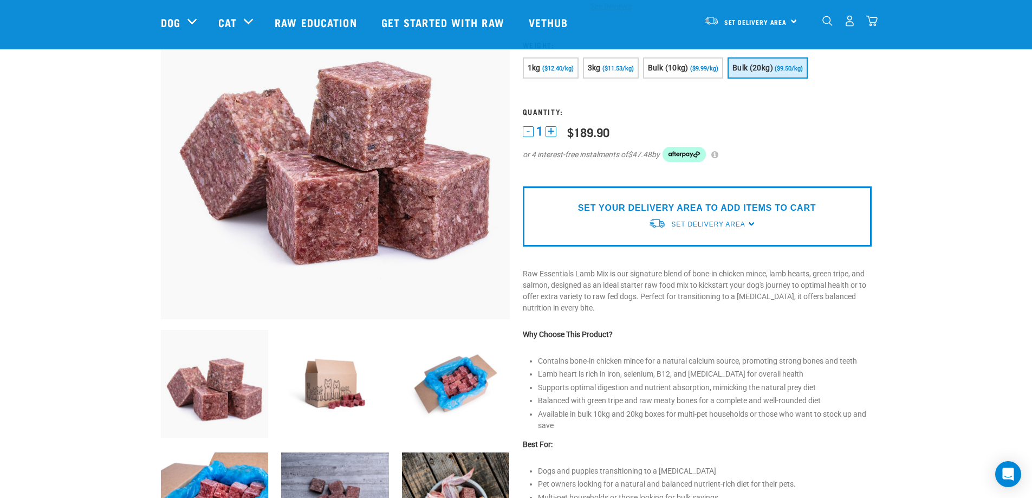
scroll to position [0, 0]
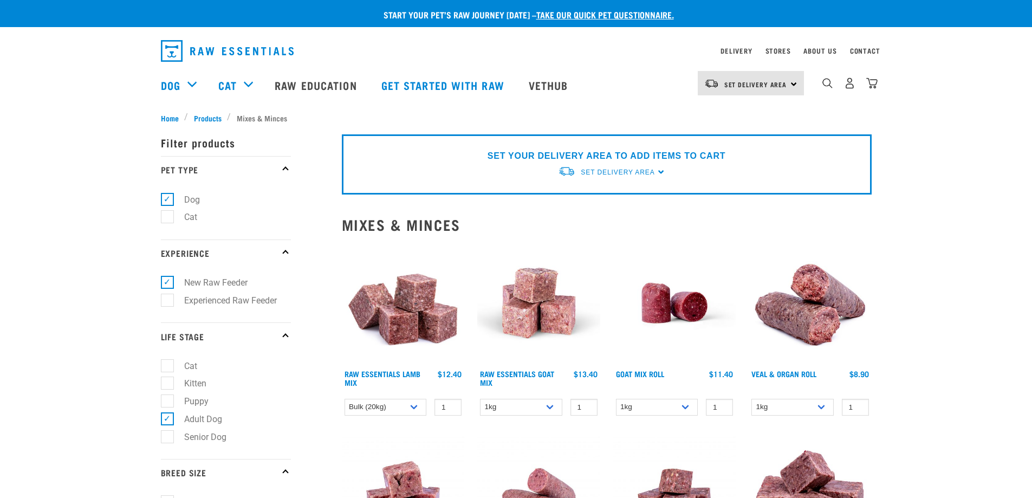
select select "758"
select select "776"
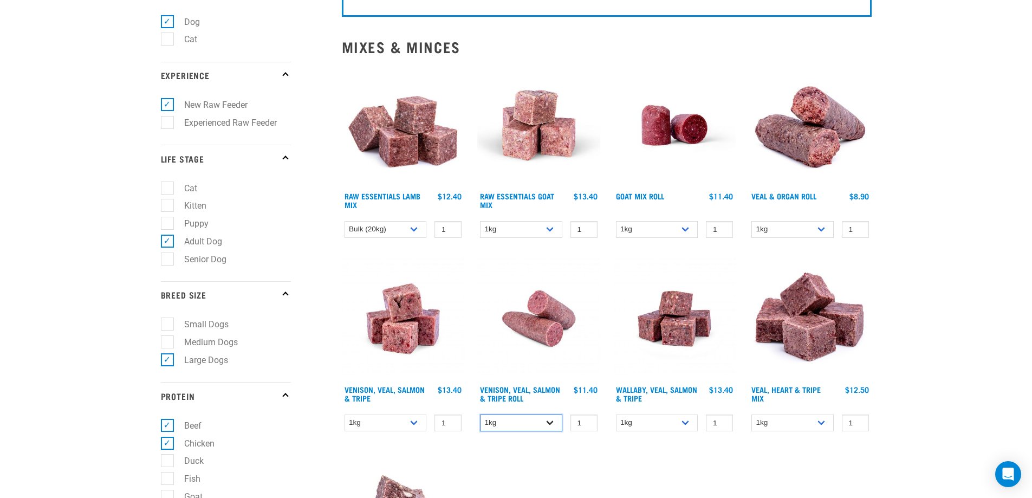
click at [552, 415] on select "1kg Bulk (10kg)" at bounding box center [521, 422] width 82 height 17
click at [549, 425] on select "1kg Bulk (10kg)" at bounding box center [521, 422] width 82 height 17
click at [521, 387] on link "Venison, Veal, Salmon & Tripe Roll" at bounding box center [520, 393] width 80 height 12
click at [522, 391] on link "Venison, Veal, Salmon & Tripe Roll" at bounding box center [520, 393] width 80 height 12
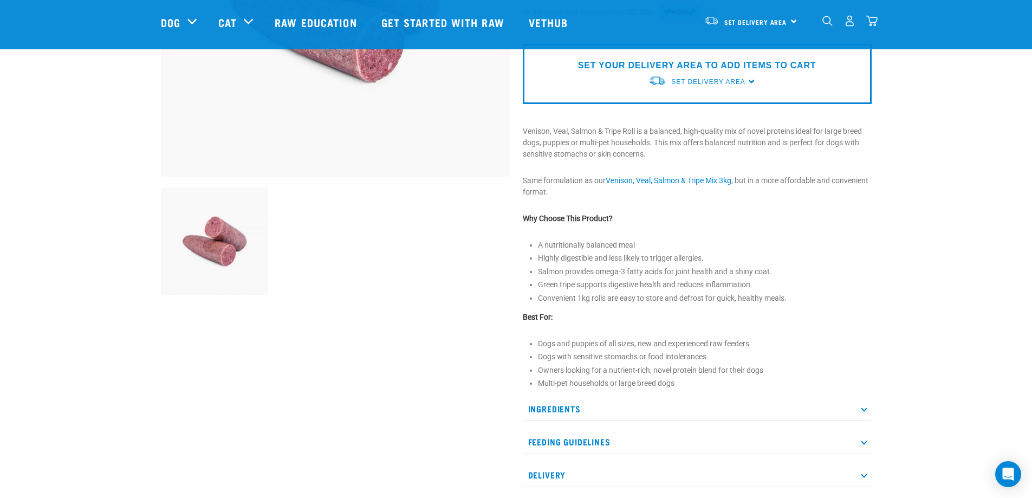
scroll to position [271, 0]
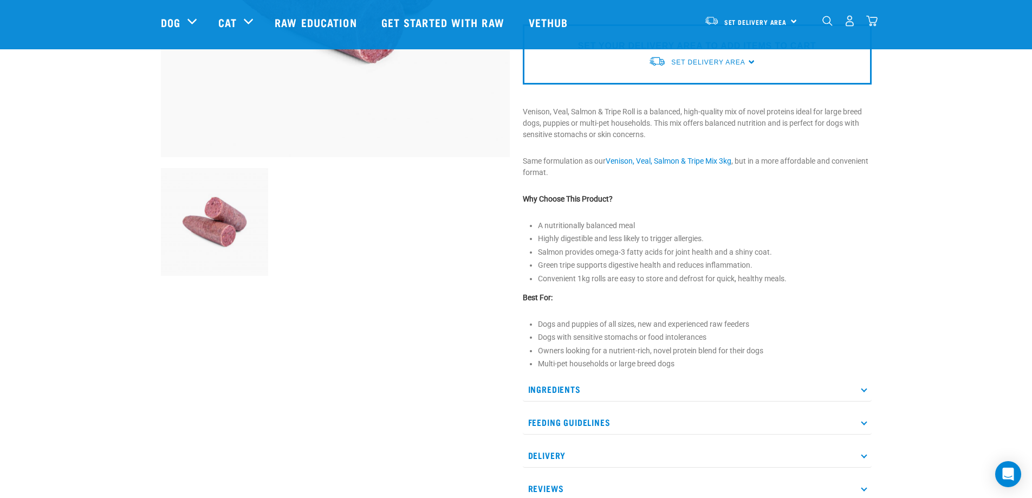
click at [575, 390] on p "Ingredients" at bounding box center [697, 389] width 349 height 24
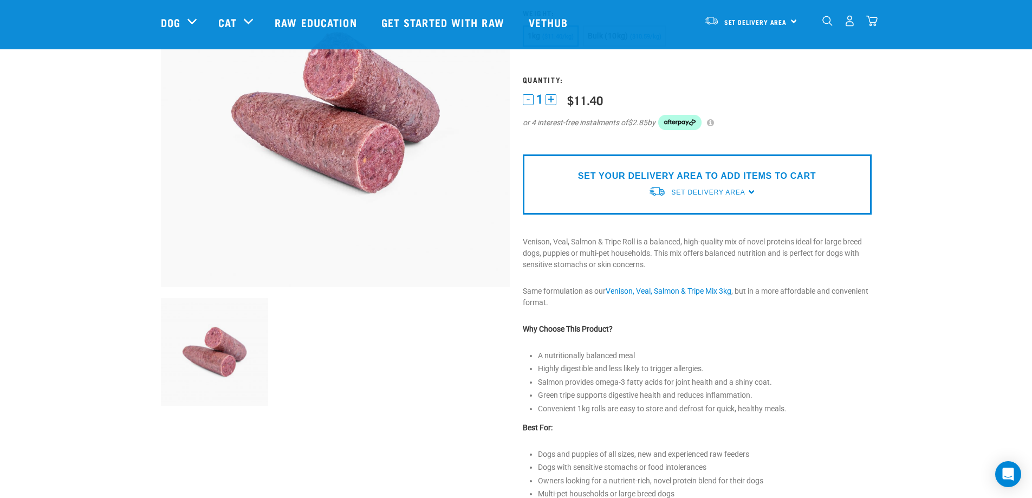
scroll to position [108, 0]
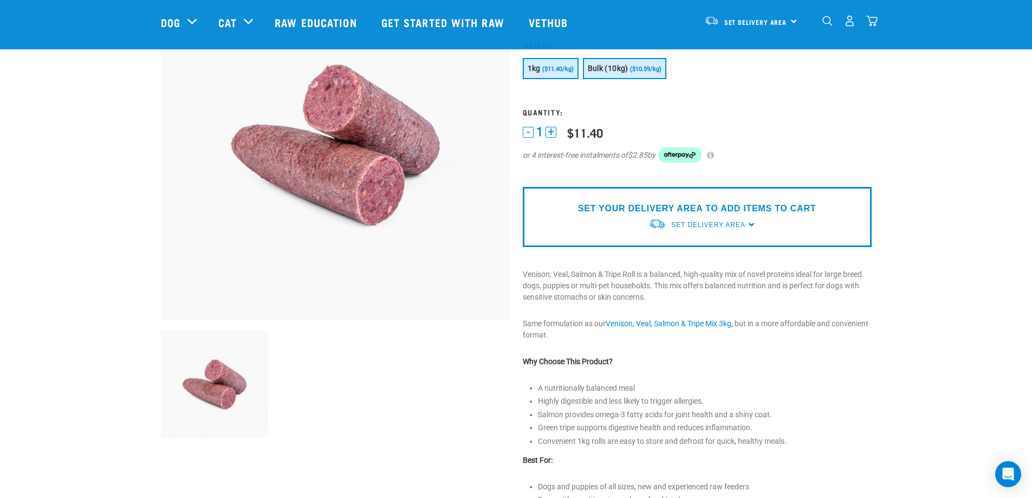
click at [637, 66] on span "($10.59/kg)" at bounding box center [645, 69] width 31 height 7
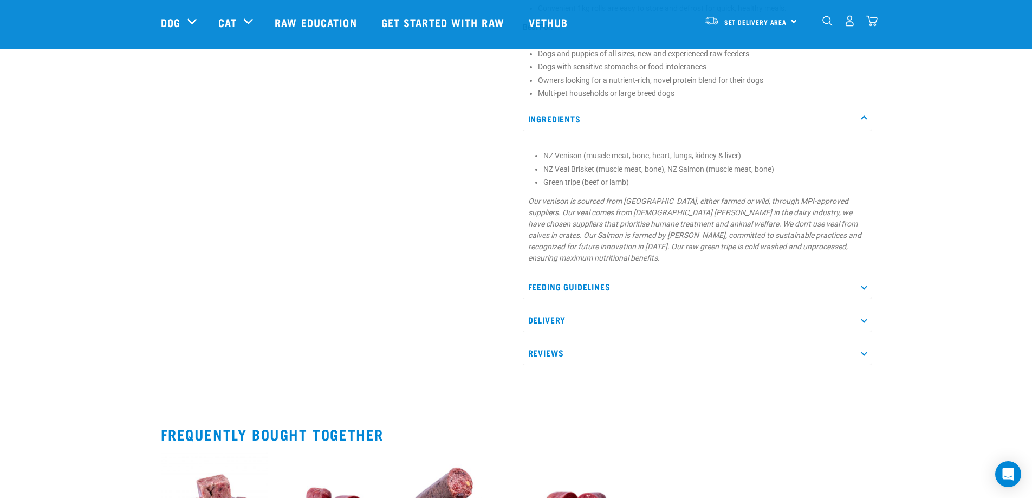
scroll to position [542, 0]
click at [603, 295] on p "Feeding Guidelines" at bounding box center [697, 286] width 349 height 24
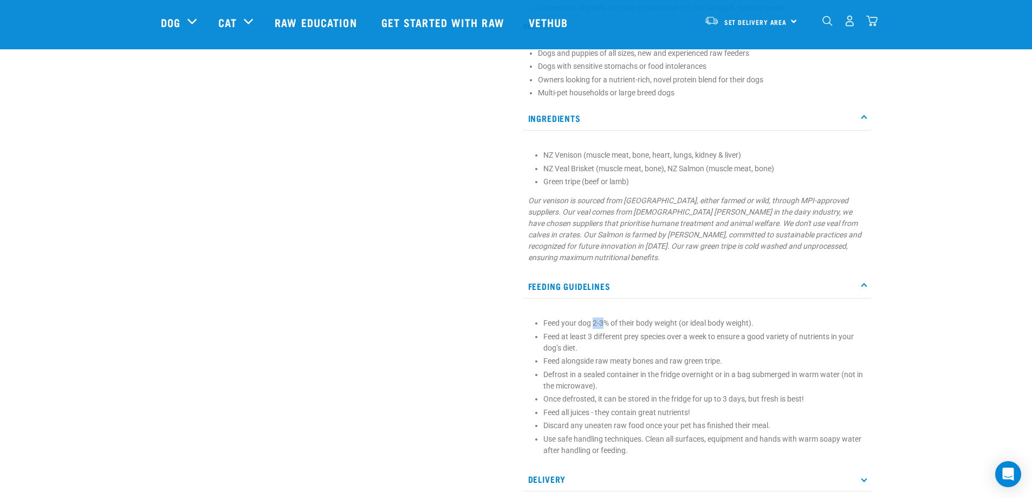
drag, startPoint x: 594, startPoint y: 325, endPoint x: 603, endPoint y: 325, distance: 8.1
click at [603, 325] on p "Feed your dog 2-3% of their body weight (or ideal body weight)." at bounding box center [704, 323] width 323 height 11
click at [607, 323] on p "Feed your dog 2-3% of their body weight (or ideal body weight)." at bounding box center [704, 323] width 323 height 11
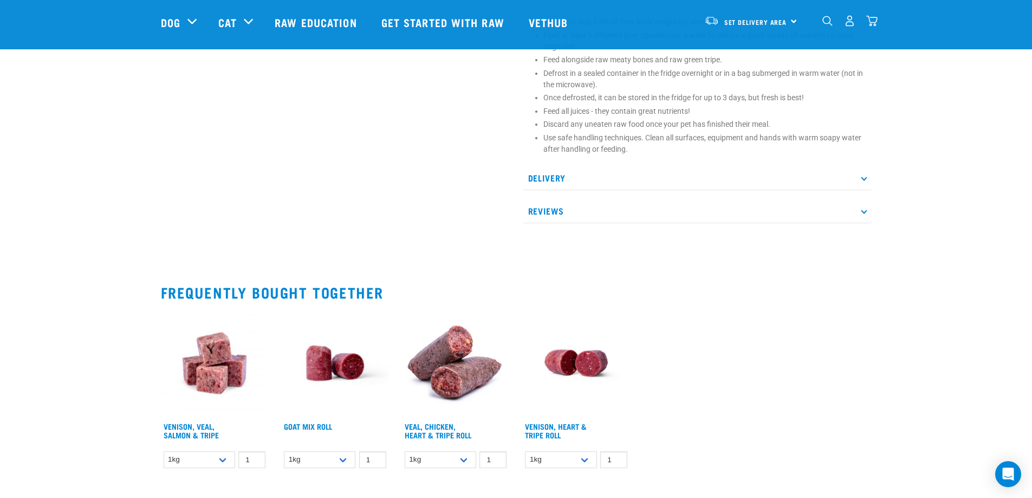
scroll to position [660, 0]
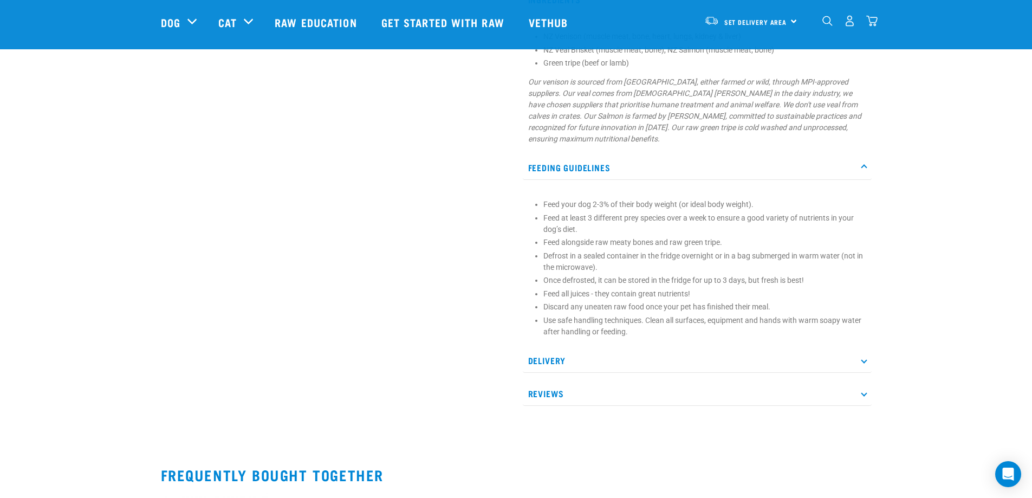
click at [589, 349] on p "Delivery" at bounding box center [697, 360] width 349 height 24
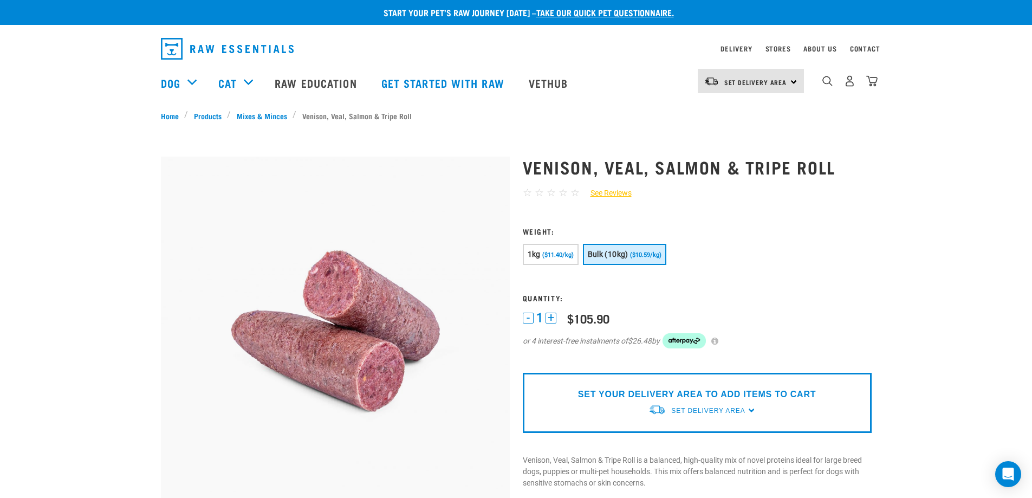
scroll to position [0, 0]
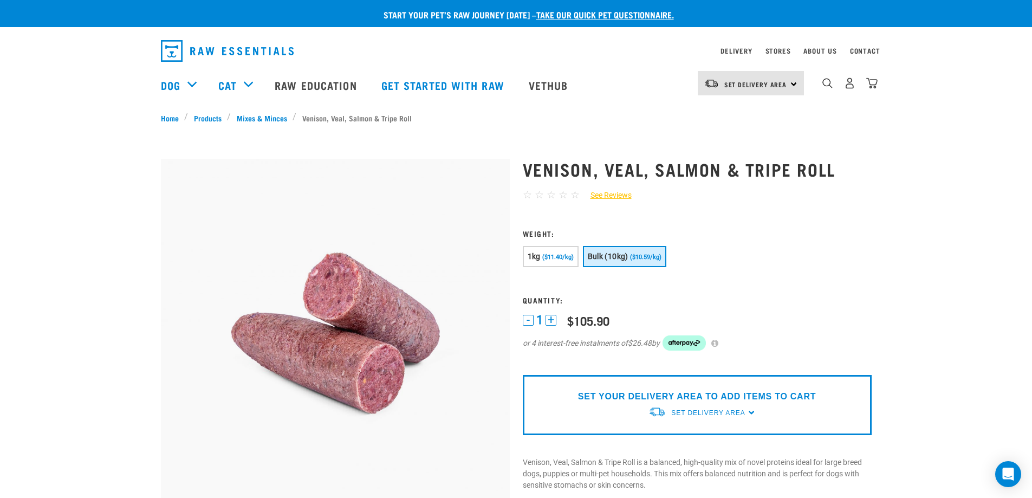
click at [592, 15] on link "take our quick pet questionnaire." at bounding box center [605, 14] width 138 height 5
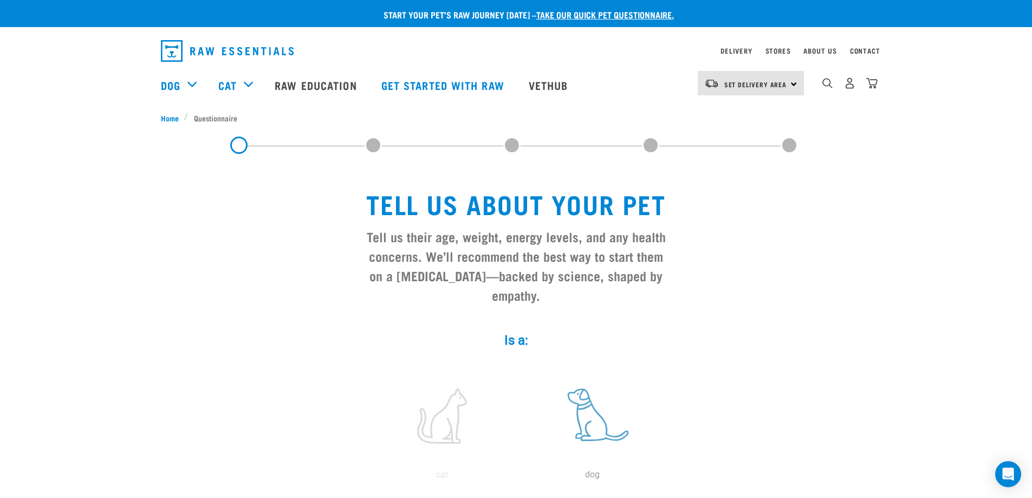
scroll to position [108, 0]
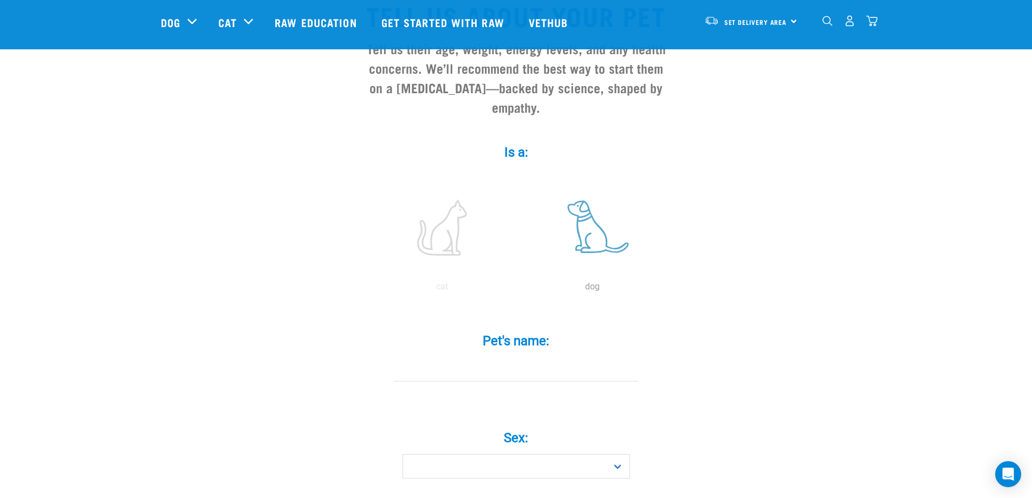
click at [581, 224] on label at bounding box center [593, 228] width 146 height 92
click at [517, 289] on input "radio" at bounding box center [517, 289] width 0 height 0
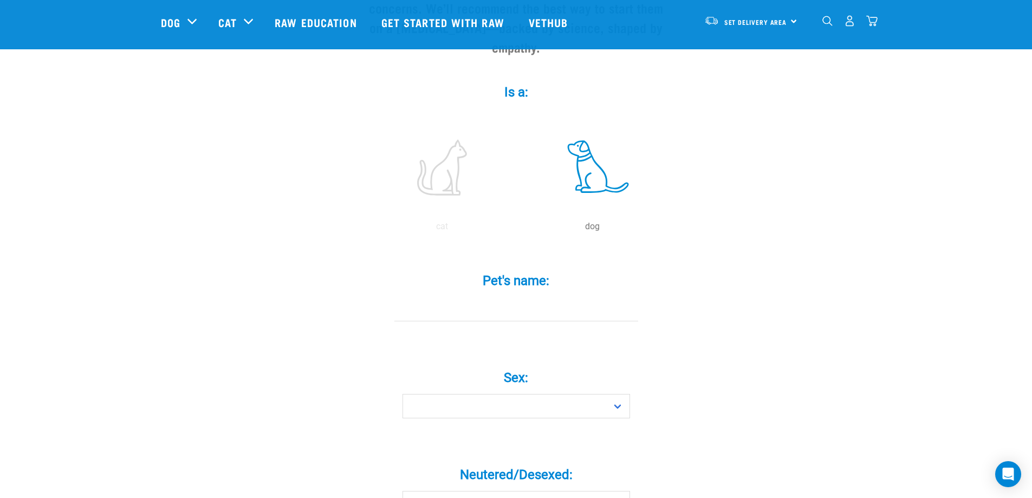
scroll to position [271, 0]
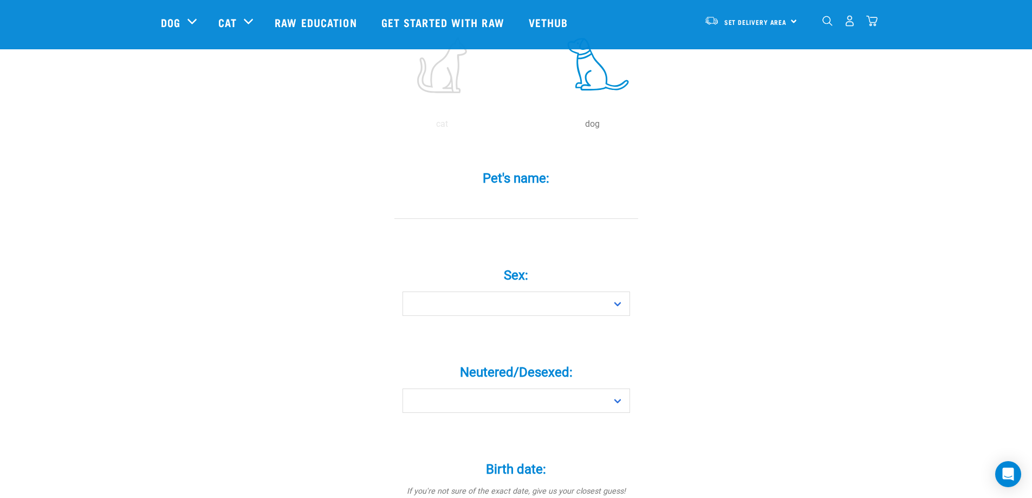
click at [534, 170] on div "Pet's name: *" at bounding box center [516, 187] width 325 height 63
click at [534, 195] on input "Pet's name: *" at bounding box center [516, 207] width 244 height 24
type input "Astro"
click at [475, 310] on div "Sex: * Boy Girl" at bounding box center [516, 288] width 325 height 88
click at [478, 292] on select "Boy Girl" at bounding box center [517, 304] width 228 height 24
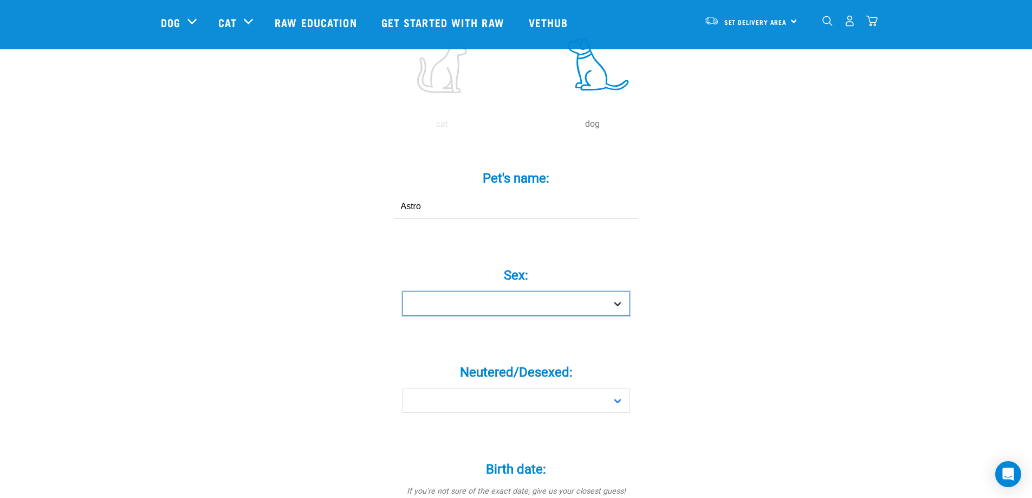
select select "boy"
click at [403, 292] on select "Boy Girl" at bounding box center [517, 304] width 228 height 24
click at [503, 388] on select "Yes No" at bounding box center [517, 400] width 228 height 24
select select "yes"
click at [403, 388] on select "Yes No" at bounding box center [517, 400] width 228 height 24
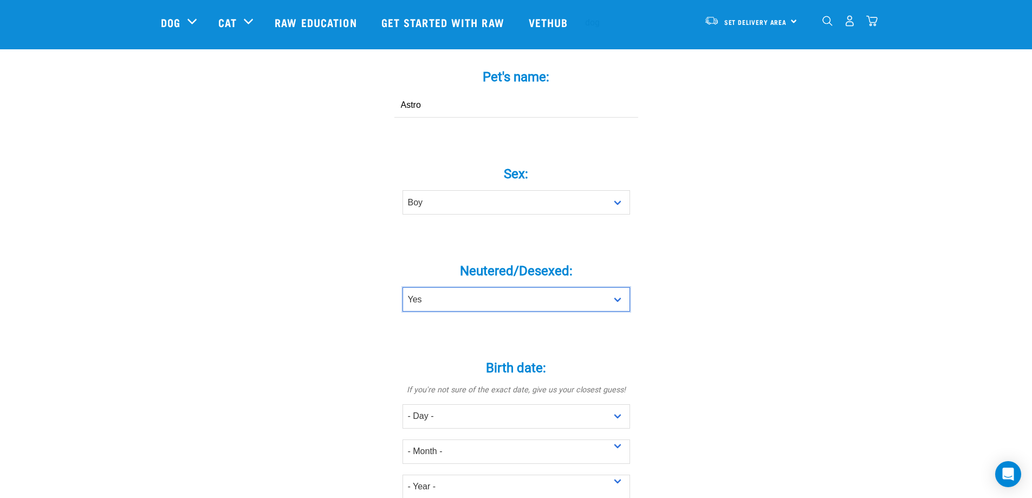
scroll to position [488, 0]
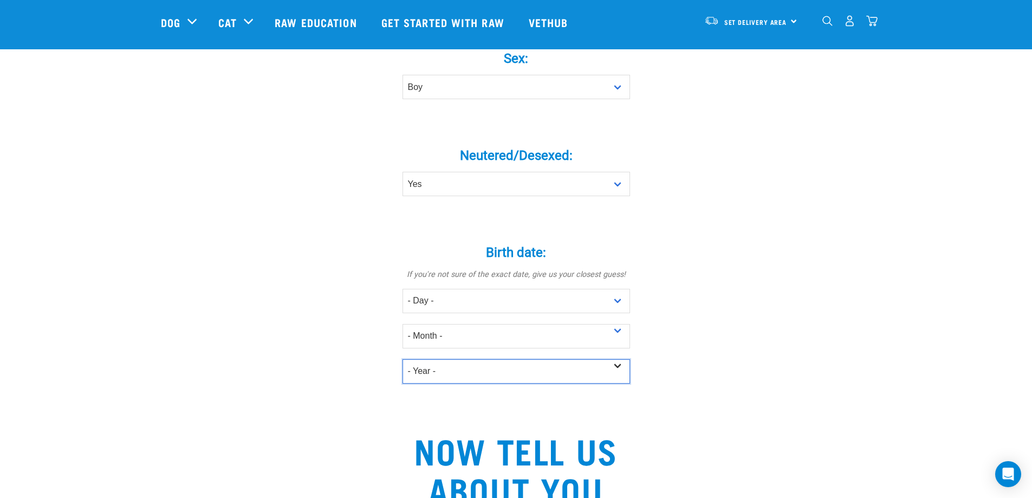
click at [508, 359] on select "- Year - 2025 2024 2023 2022 2021 2020 2019 2018 2017 2016 2015 2014 2013 2012" at bounding box center [517, 371] width 228 height 24
select select "2020"
click at [403, 359] on select "- Year - 2025 2024 2023 2022 2021 2020 2019 2018 2017 2016 2015 2014 2013 2012" at bounding box center [517, 371] width 228 height 24
click at [474, 324] on select "- Month - January February March April May June July August September October N…" at bounding box center [517, 336] width 228 height 24
select select "January"
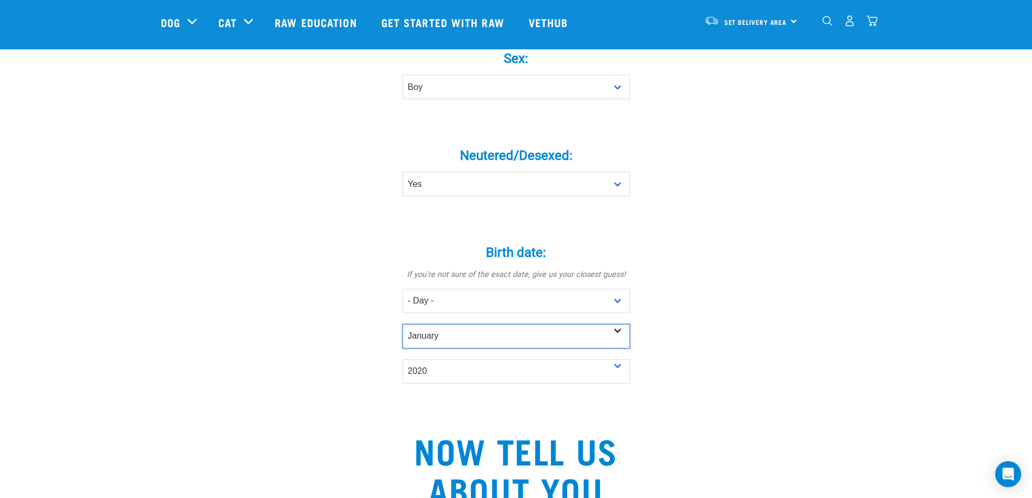
click at [403, 324] on select "- Month - January February March April May June July August September October N…" at bounding box center [517, 336] width 228 height 24
click at [457, 269] on div "Birth date: * If you're not sure of the exact date, give us your closest guess!…" at bounding box center [516, 307] width 325 height 154
click at [457, 289] on select "- Day - 1 2 3 4 5 6 7 8 9 10 11 12 13 14 15 16 17 18 19 20 21 22 23 24 25 26 27" at bounding box center [517, 301] width 228 height 24
select select "16"
click at [403, 289] on select "- Day - 1 2 3 4 5 6 7 8 9 10 11 12 13 14 15 16 17 18 19 20 21 22 23 24 25 26 27" at bounding box center [517, 301] width 228 height 24
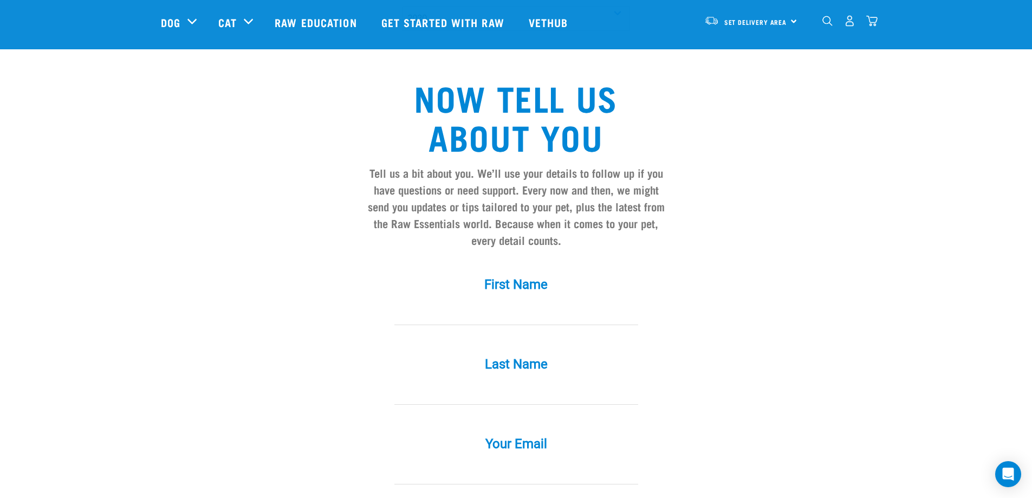
scroll to position [867, 0]
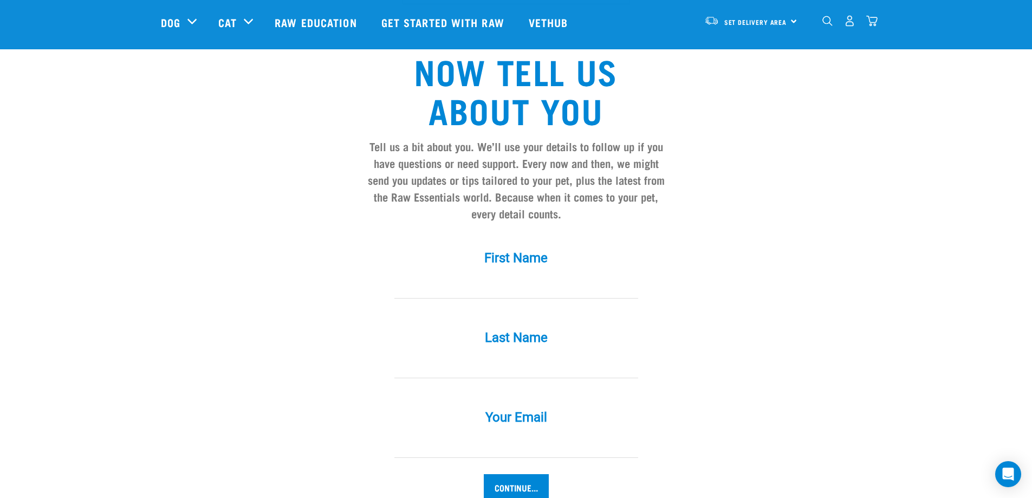
click at [511, 274] on input "First Name *" at bounding box center [516, 286] width 244 height 24
type input "Tyler"
type input "Six"
type input "[EMAIL_ADDRESS][DOMAIN_NAME]"
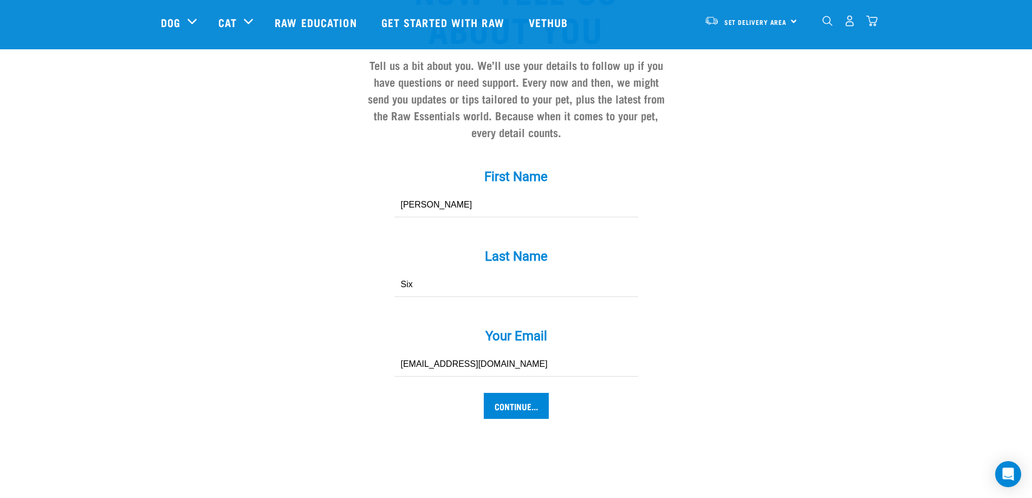
scroll to position [1029, 0]
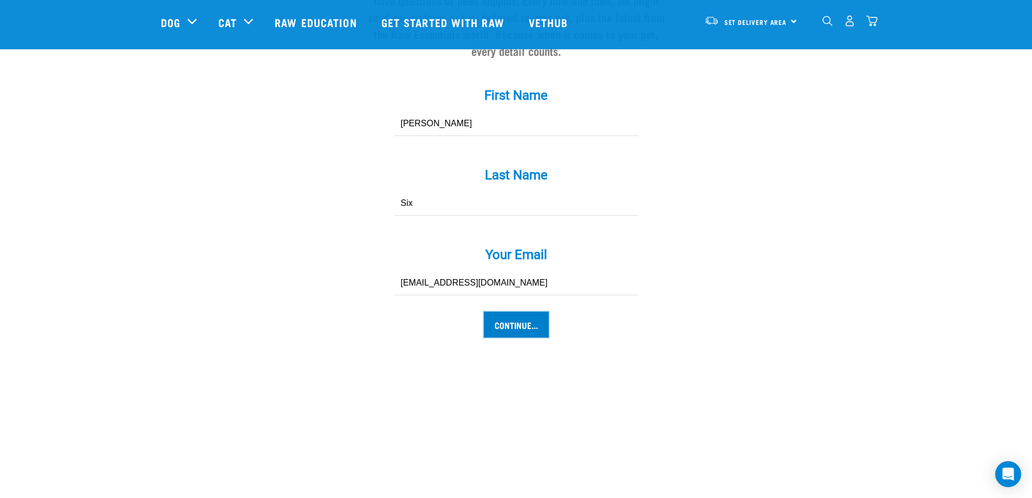
click at [507, 312] on input "Continue..." at bounding box center [516, 325] width 65 height 26
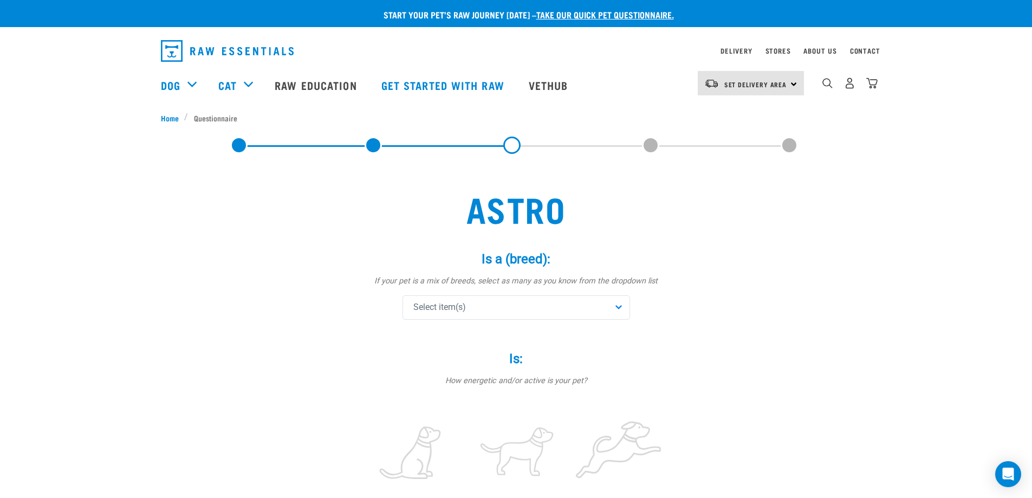
click at [504, 301] on div "Select item(s)" at bounding box center [517, 307] width 228 height 24
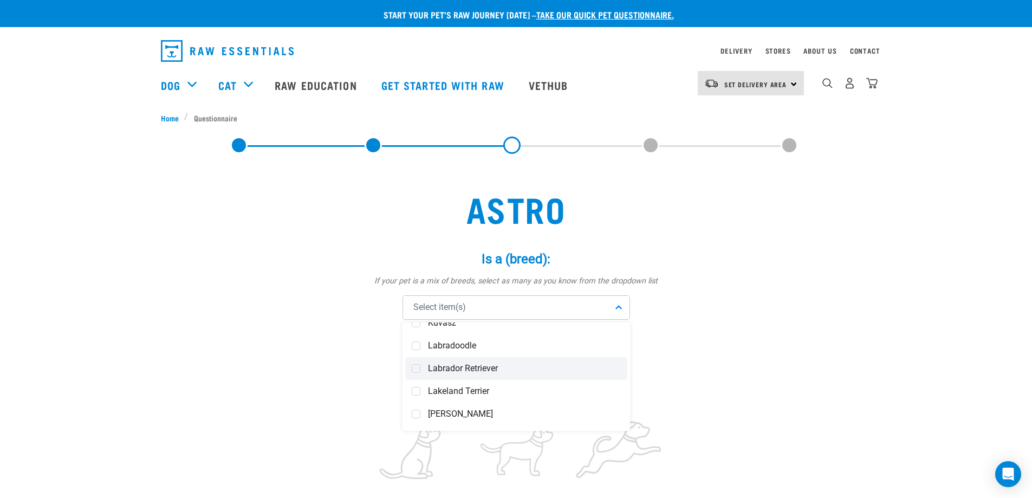
click at [481, 370] on span "Labrador Retriever" at bounding box center [524, 368] width 193 height 11
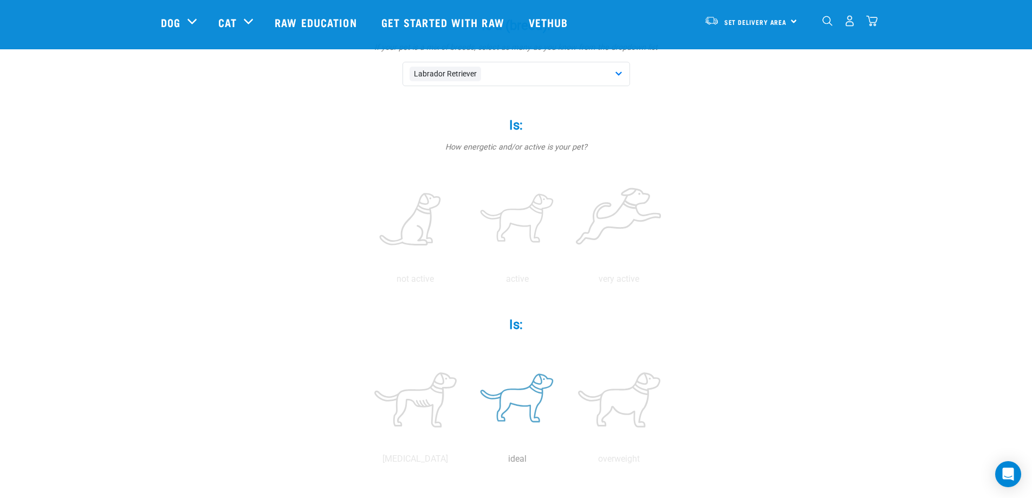
scroll to position [163, 0]
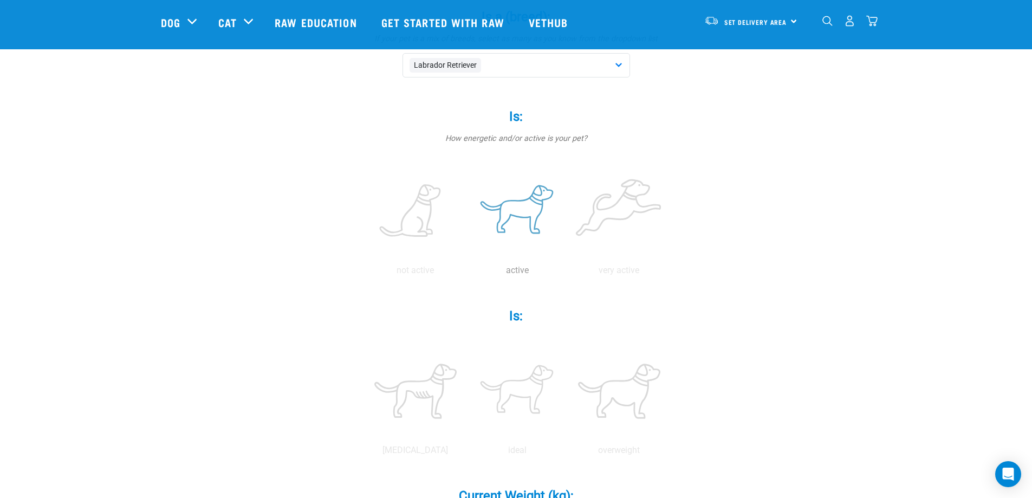
click at [534, 220] on label at bounding box center [518, 211] width 98 height 92
click at [467, 273] on input "radio" at bounding box center [467, 273] width 0 height 0
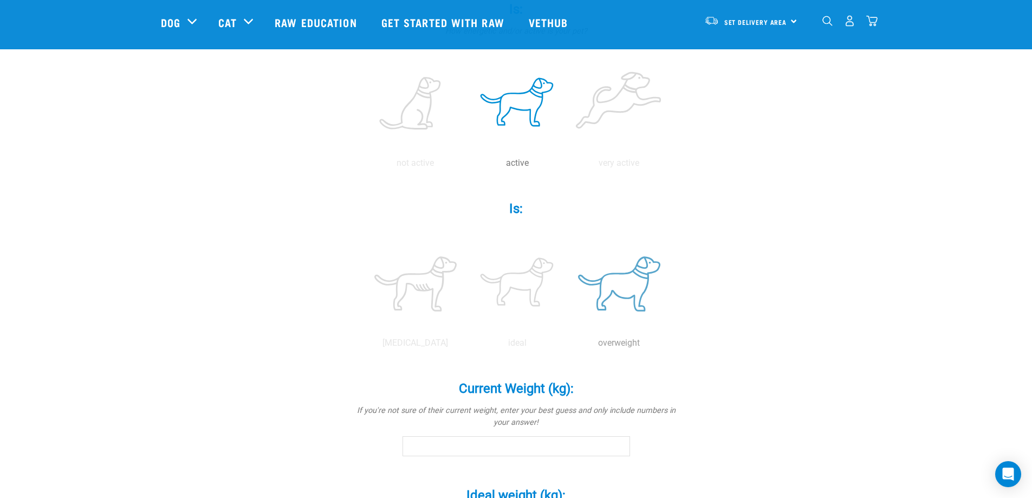
scroll to position [271, 0]
click at [616, 273] on label at bounding box center [620, 283] width 98 height 92
click at [568, 345] on input "radio" at bounding box center [568, 345] width 0 height 0
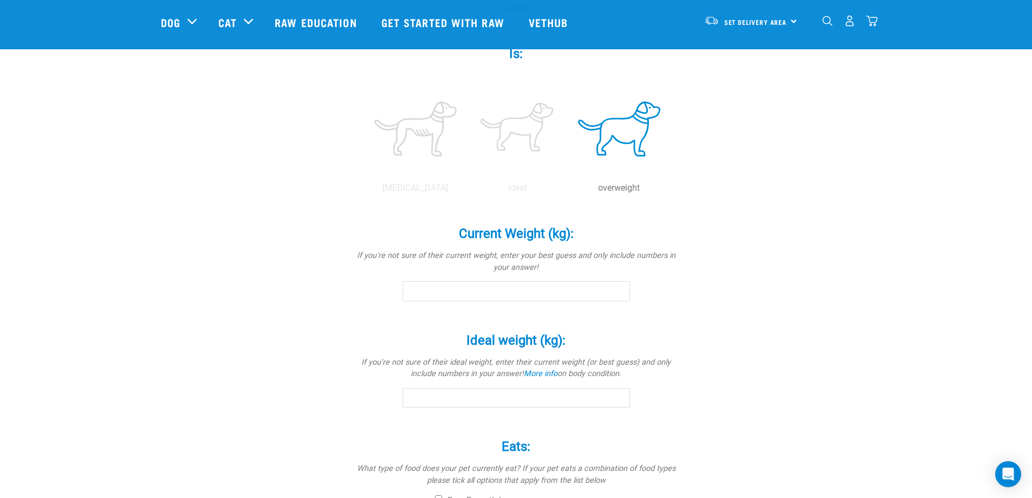
scroll to position [433, 0]
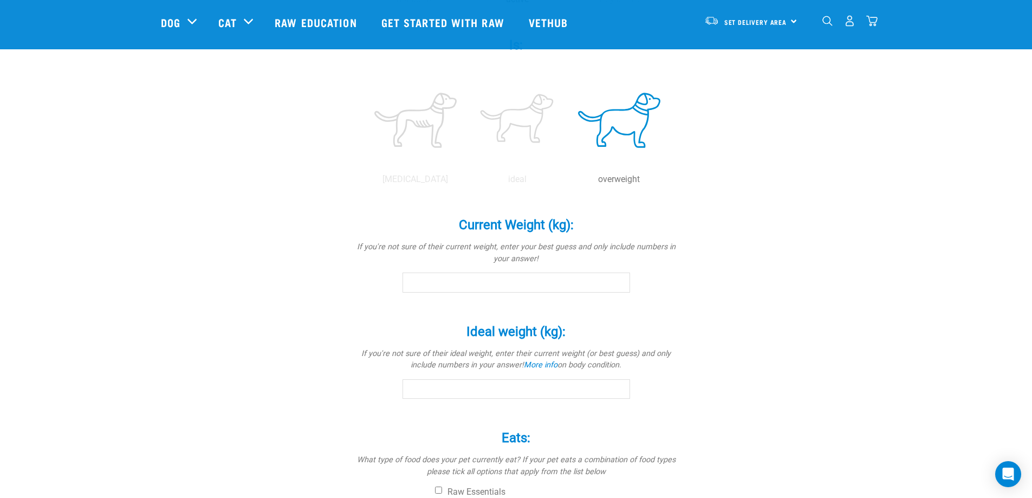
click at [530, 275] on input "Current Weight (kg): *" at bounding box center [517, 283] width 228 height 20
drag, startPoint x: 610, startPoint y: 277, endPoint x: 621, endPoint y: 281, distance: 12.4
click at [614, 280] on input "52" at bounding box center [517, 283] width 228 height 20
click at [621, 281] on input "52.1" at bounding box center [517, 283] width 228 height 20
click at [617, 279] on input "52.2" at bounding box center [517, 283] width 228 height 20
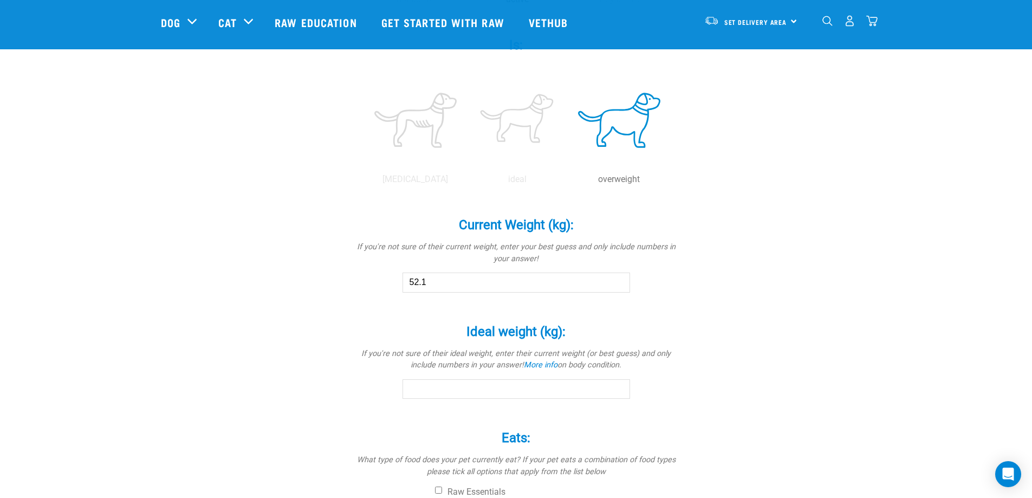
click at [620, 287] on input "52.1" at bounding box center [517, 283] width 228 height 20
type input "52"
click at [619, 286] on input "52" at bounding box center [517, 283] width 228 height 20
click at [533, 384] on input "Ideal weight (kg): *" at bounding box center [517, 389] width 228 height 20
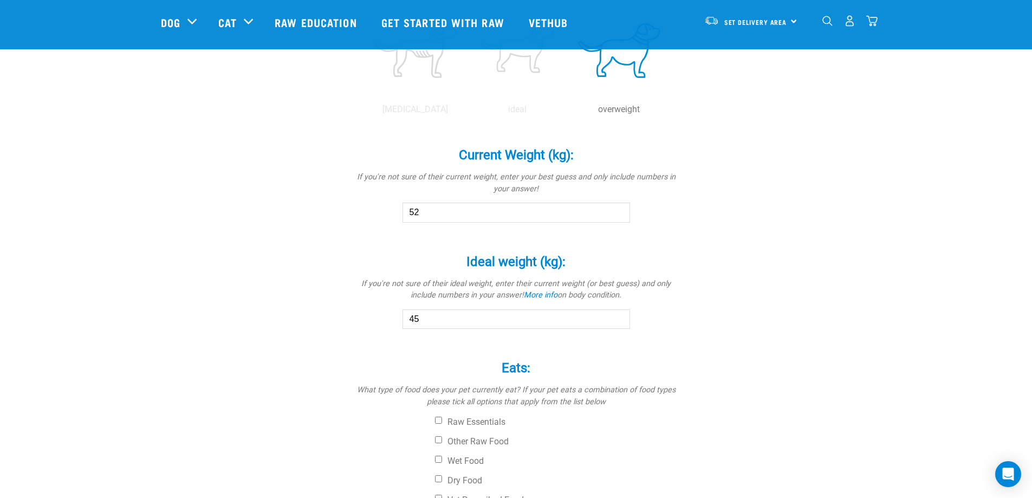
scroll to position [650, 0]
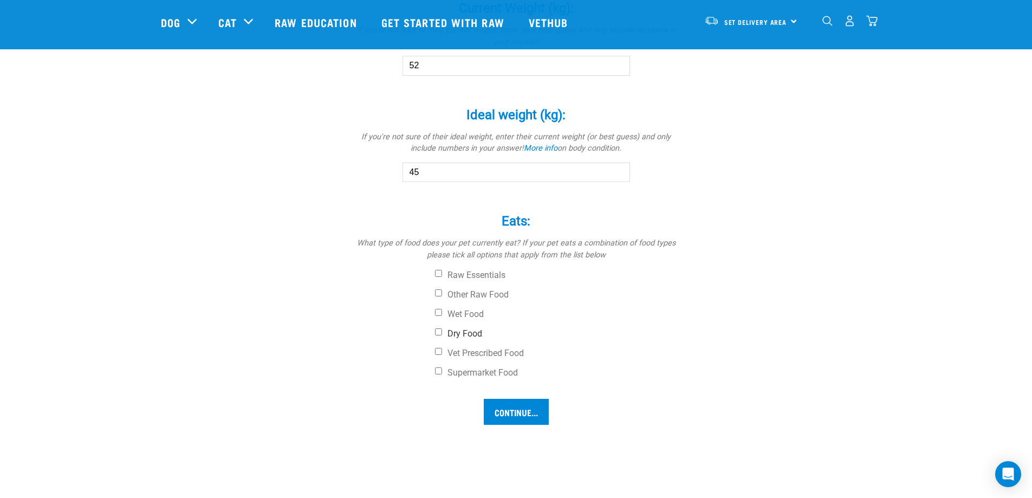
type input "45"
click at [439, 331] on input "Dry Food" at bounding box center [438, 331] width 7 height 7
checkbox input "true"
click at [527, 412] on input "Continue..." at bounding box center [516, 412] width 65 height 26
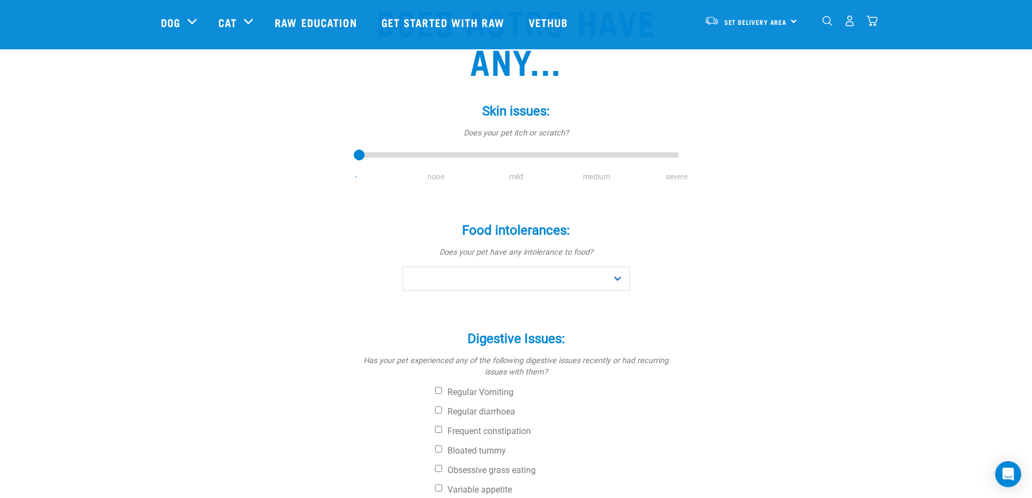
scroll to position [108, 0]
click at [581, 268] on select "No Yes" at bounding box center [517, 277] width 228 height 24
click at [403, 265] on select "No Yes" at bounding box center [517, 277] width 228 height 24
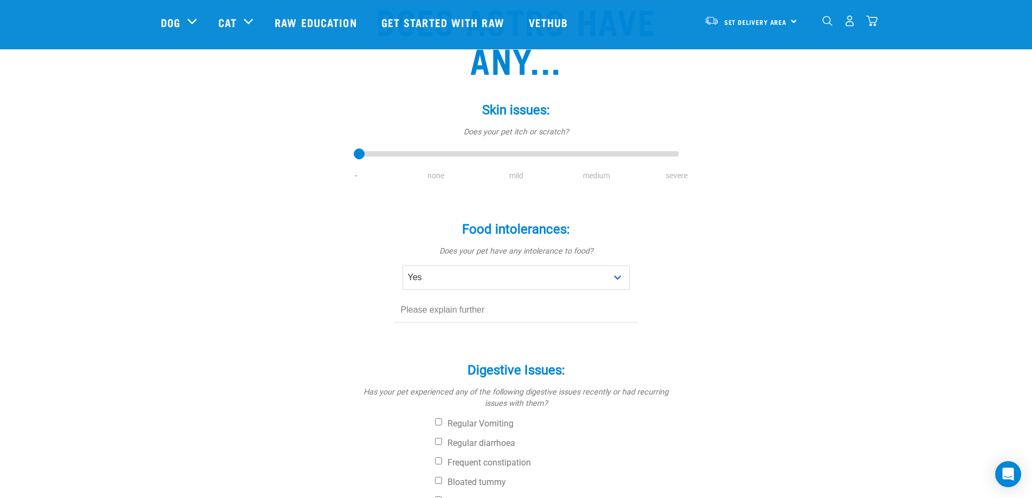
click at [498, 328] on div "Food intolerances: * Does your pet have any intolerance to food? No Yes" at bounding box center [516, 272] width 325 height 132
click at [604, 276] on select "No Yes" at bounding box center [517, 277] width 228 height 24
select select "no"
click at [403, 265] on select "No Yes" at bounding box center [517, 277] width 228 height 24
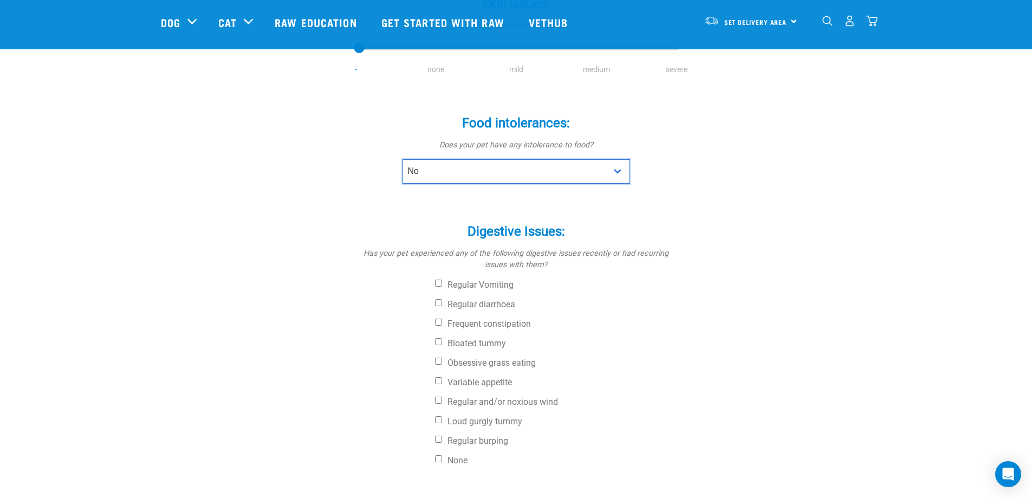
scroll to position [217, 0]
click at [430, 359] on div "Digestive Issues: * Has your pet experienced any of the following digestive iss…" at bounding box center [516, 337] width 325 height 262
click at [437, 361] on input "Obsessive grass eating" at bounding box center [438, 358] width 7 height 7
checkbox input "true"
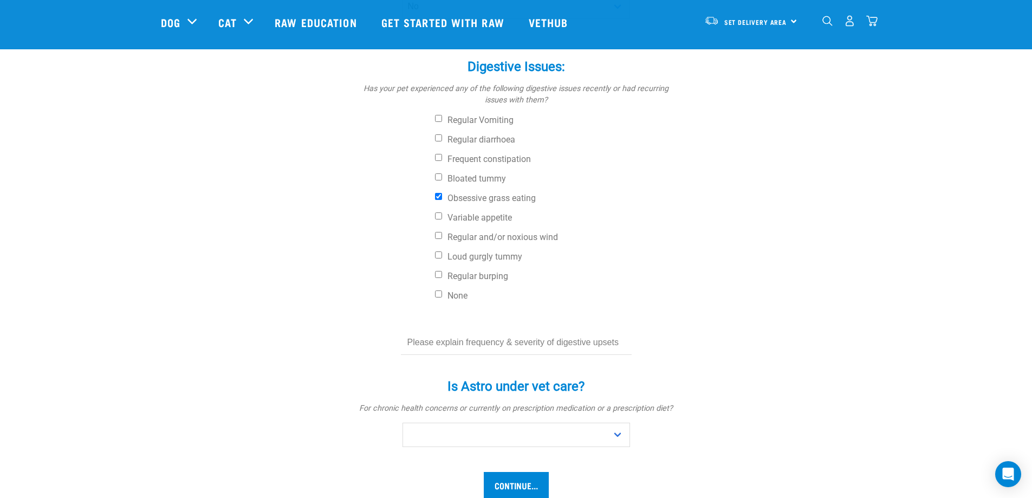
click at [452, 346] on input "text" at bounding box center [516, 343] width 231 height 24
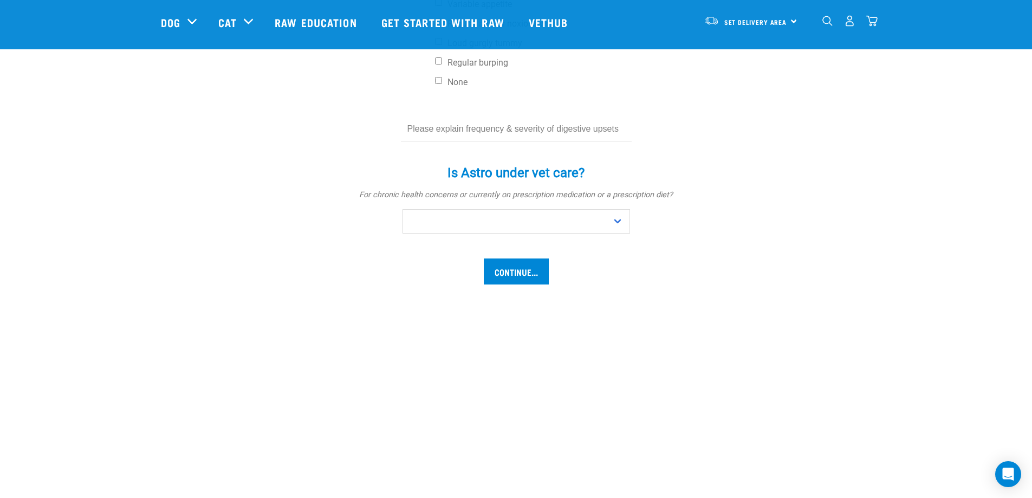
scroll to position [596, 0]
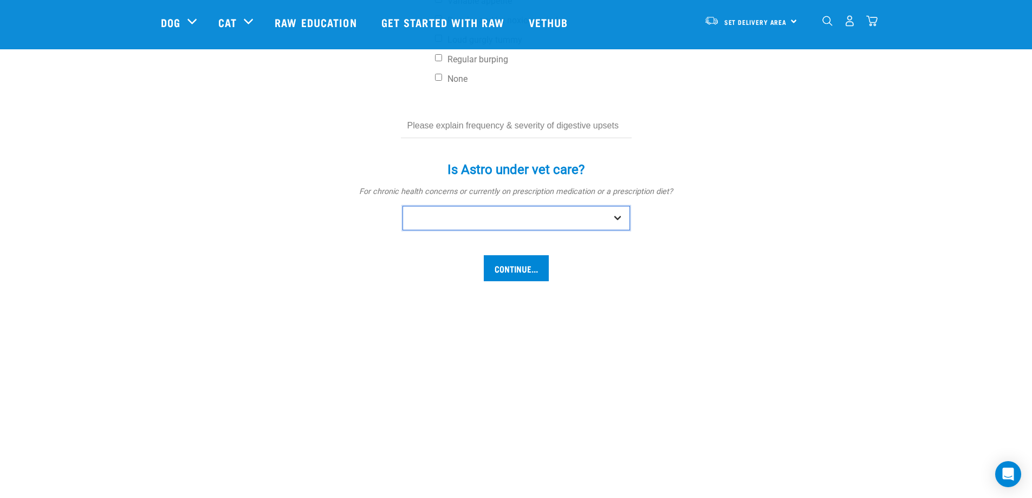
click at [542, 222] on select "No Yes" at bounding box center [517, 218] width 228 height 24
select select "no"
click at [403, 206] on select "No Yes" at bounding box center [517, 218] width 228 height 24
click at [525, 274] on input "Continue..." at bounding box center [516, 268] width 65 height 26
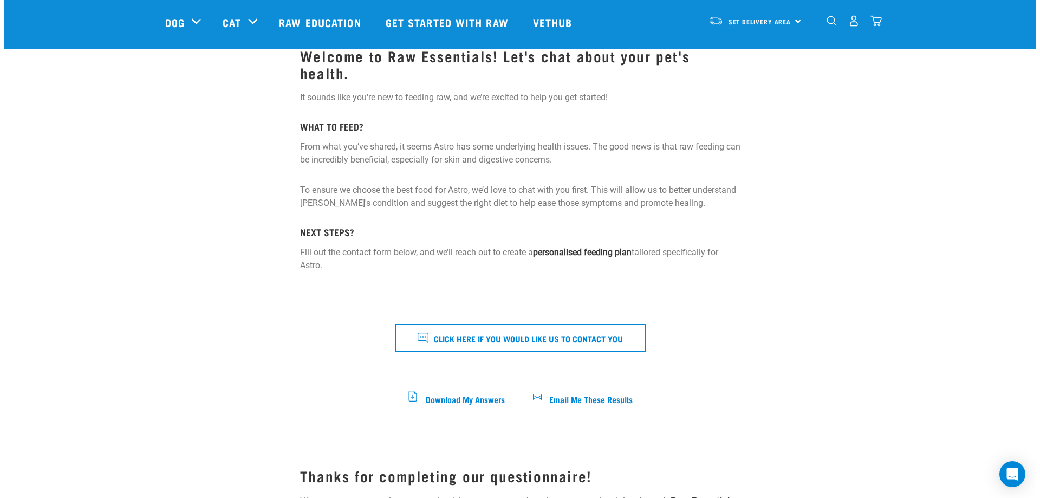
scroll to position [217, 0]
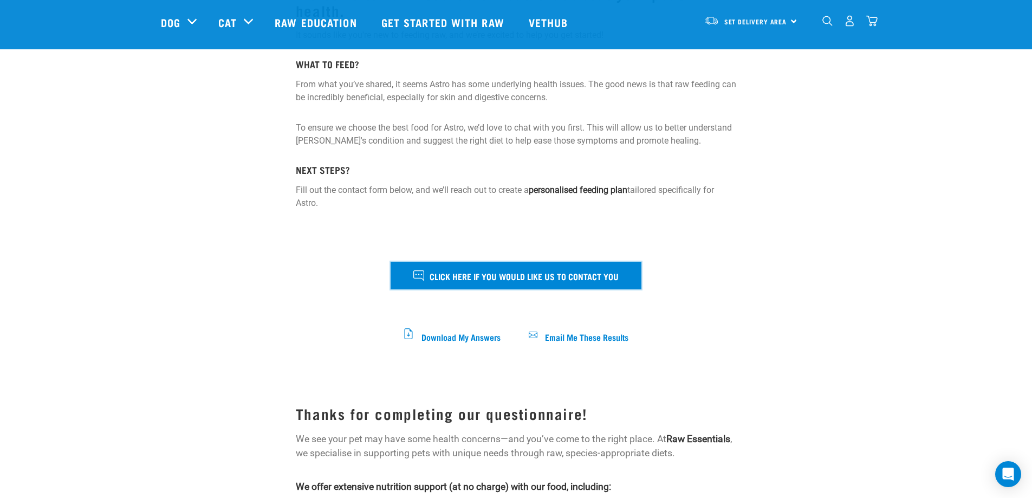
click at [477, 269] on span "Click here if you would like us to contact you" at bounding box center [524, 276] width 189 height 14
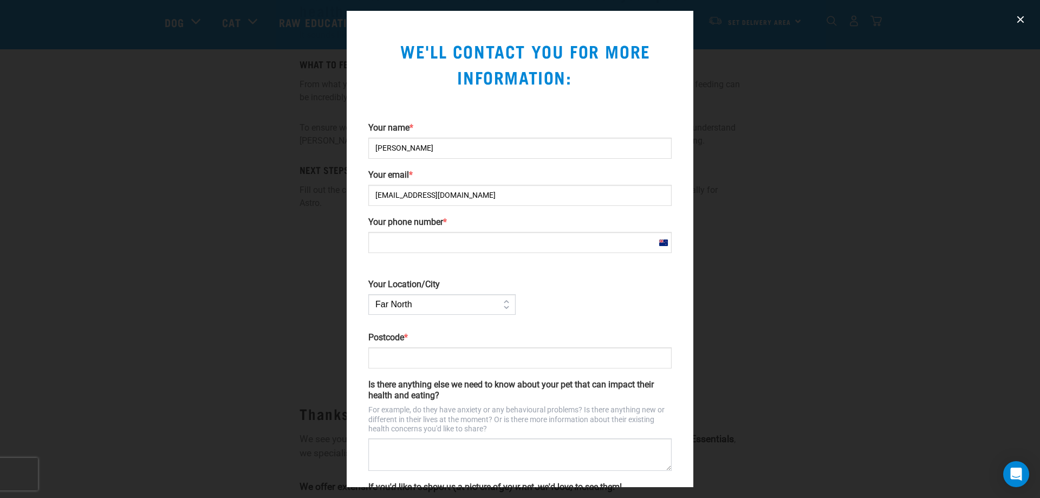
click at [429, 246] on input "Your phone number *" at bounding box center [519, 242] width 303 height 21
type input "02108415327"
click at [480, 315] on div "Your Location/City Far North Auckland Waikato Bay of Plenty Coromandel Taranaki…" at bounding box center [442, 292] width 156 height 57
click at [480, 307] on select "Far North Auckland Waikato Bay of Plenty Coromandel Taranaki Hawkes Bay/Gisborn…" at bounding box center [441, 304] width 147 height 21
select select "Waikato"
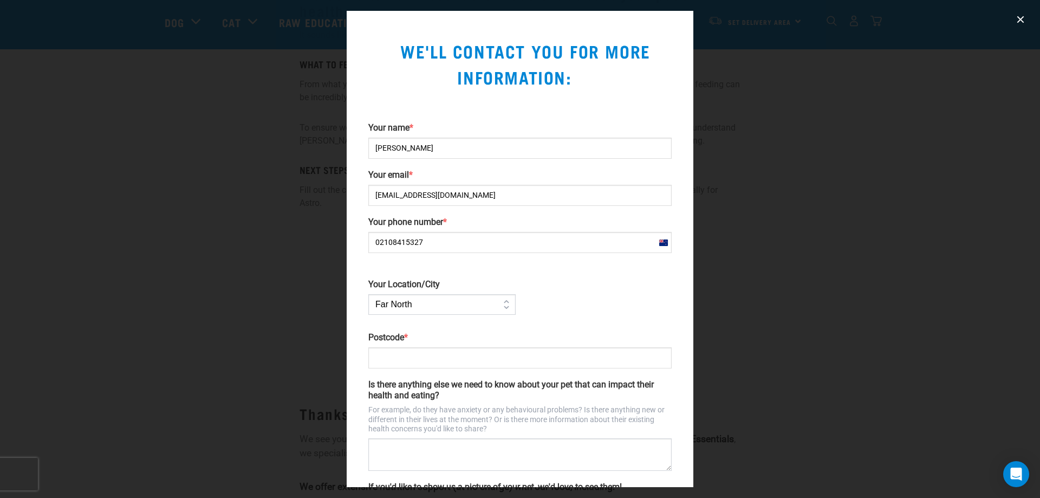
click at [368, 294] on select "Far North Auckland Waikato Bay of Plenty Coromandel Taranaki Hawkes Bay/Gisborn…" at bounding box center [441, 304] width 147 height 21
click at [426, 303] on select "Far North Auckland Waikato Bay of Plenty Coromandel Taranaki Hawkes Bay/Gisborn…" at bounding box center [441, 304] width 147 height 21
click at [406, 362] on input "Postcode *" at bounding box center [519, 357] width 303 height 21
type input "3434"
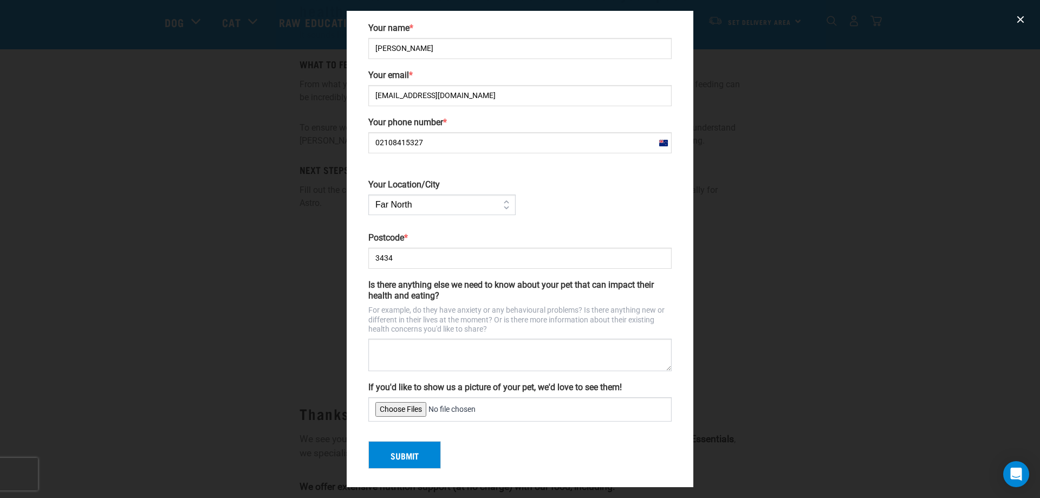
scroll to position [103, 0]
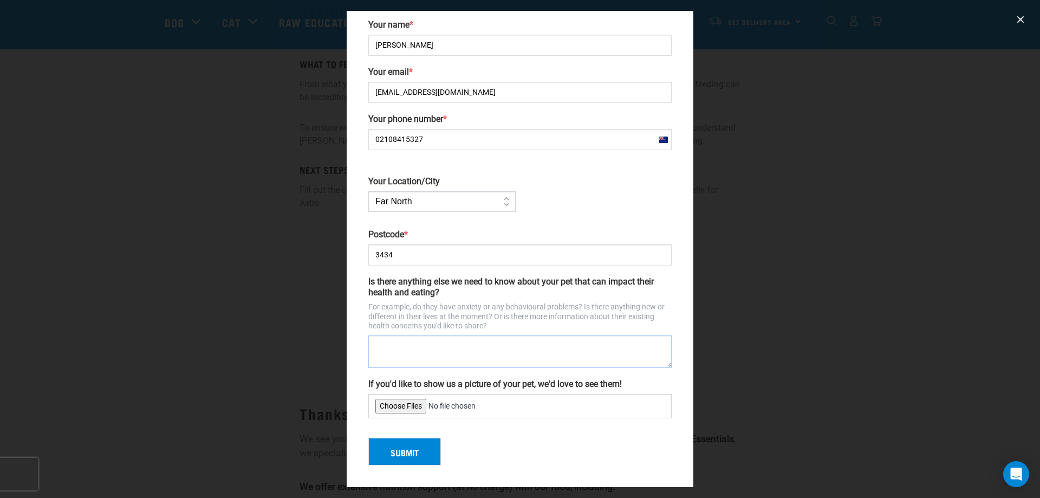
click at [446, 341] on textarea "Is there anything else we need to know about your pet that can impact their hea…" at bounding box center [519, 351] width 303 height 33
type textarea "H"
type textarea "Astro is very sensitive to bones."
click at [412, 452] on button "Submit" at bounding box center [404, 452] width 73 height 28
